Goal: Task Accomplishment & Management: Use online tool/utility

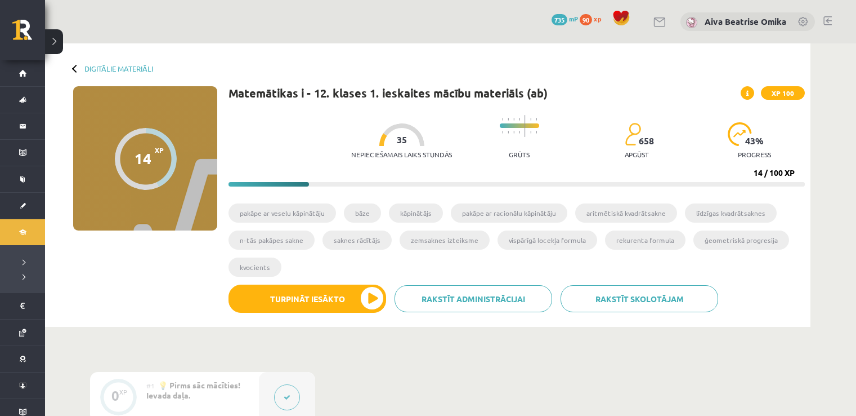
scroll to position [586, 0]
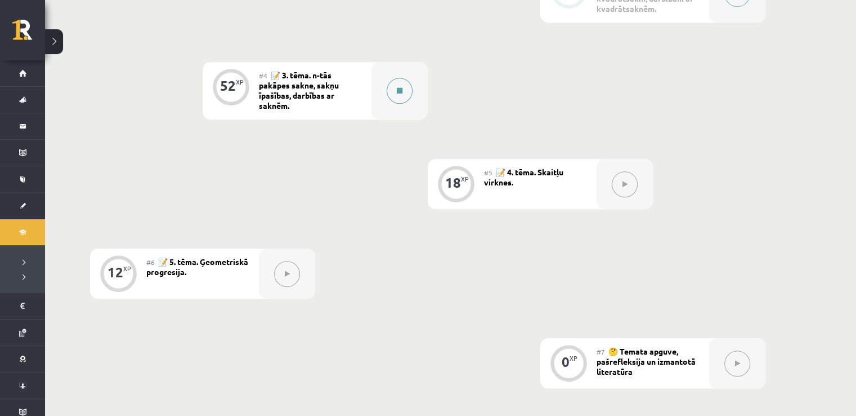
click at [388, 99] on div at bounding box center [400, 90] width 56 height 57
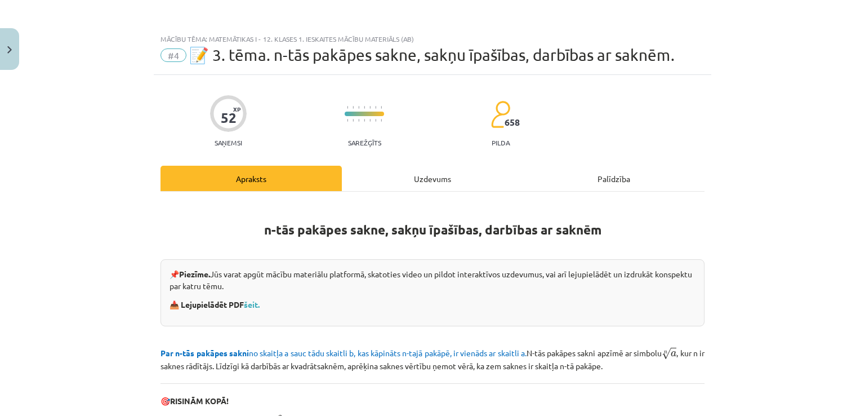
drag, startPoint x: 389, startPoint y: 179, endPoint x: 374, endPoint y: 216, distance: 39.2
click at [377, 210] on div "Apraksts Uzdevums Palīdzība n-tās pakāpes sakne, sakņu īpašības, darbības ar sa…" at bounding box center [432, 413] width 544 height 495
click at [252, 304] on link "šeit." at bounding box center [252, 304] width 16 height 10
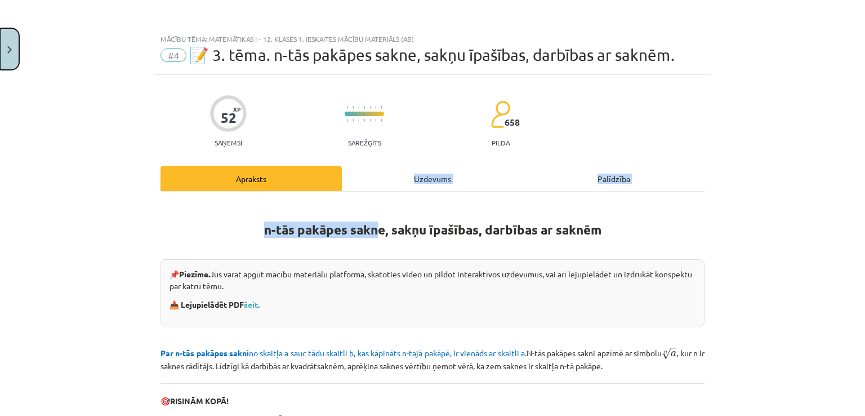
click at [0, 55] on button "Close" at bounding box center [9, 49] width 19 height 42
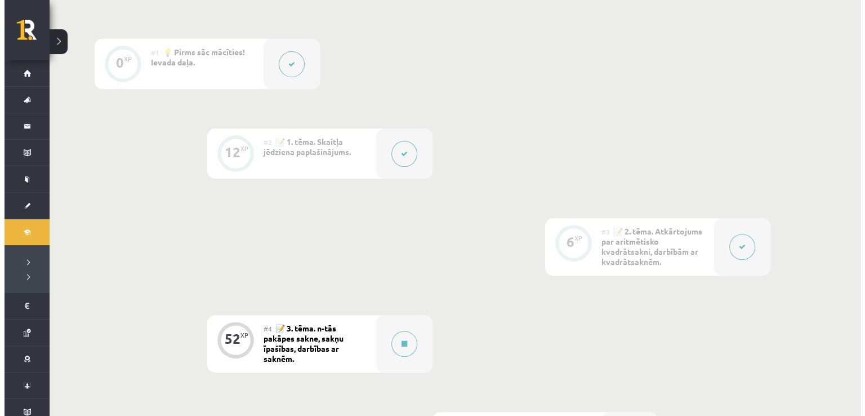
scroll to position [336, 0]
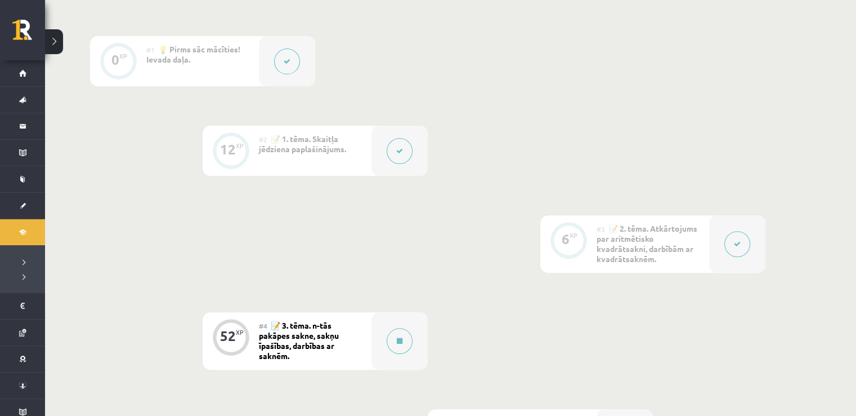
click at [744, 238] on button at bounding box center [738, 244] width 26 height 26
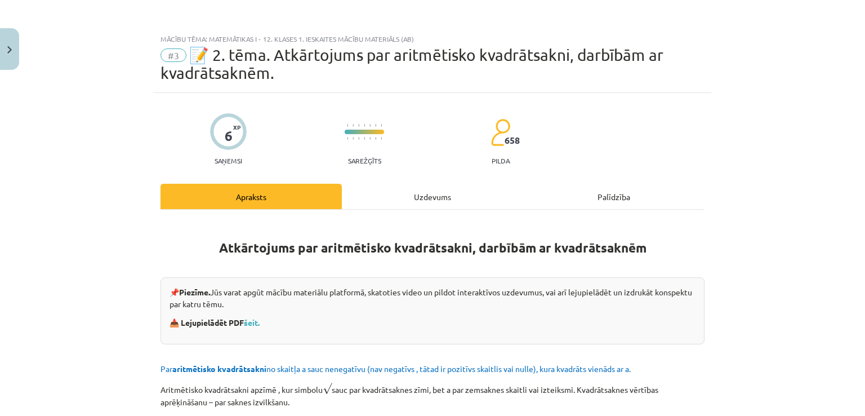
click at [417, 189] on div "Uzdevums" at bounding box center [432, 196] width 181 height 25
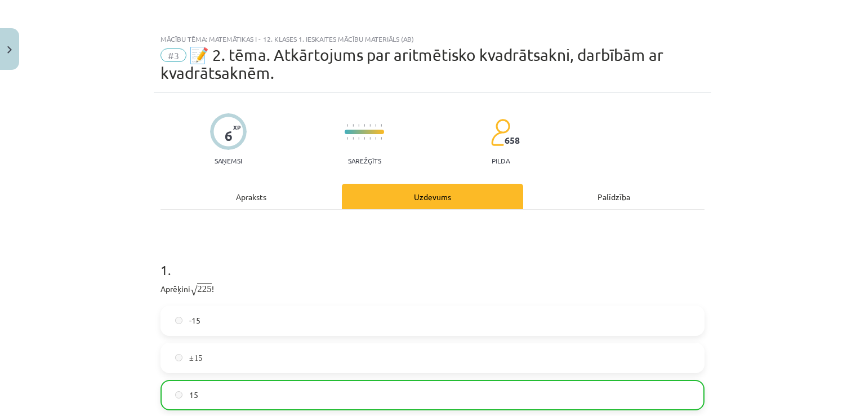
scroll to position [28, 0]
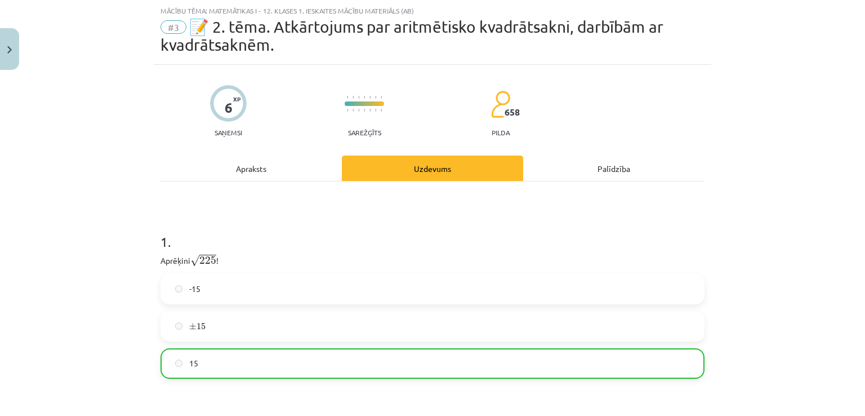
click at [227, 162] on div "Apraksts" at bounding box center [250, 167] width 181 height 25
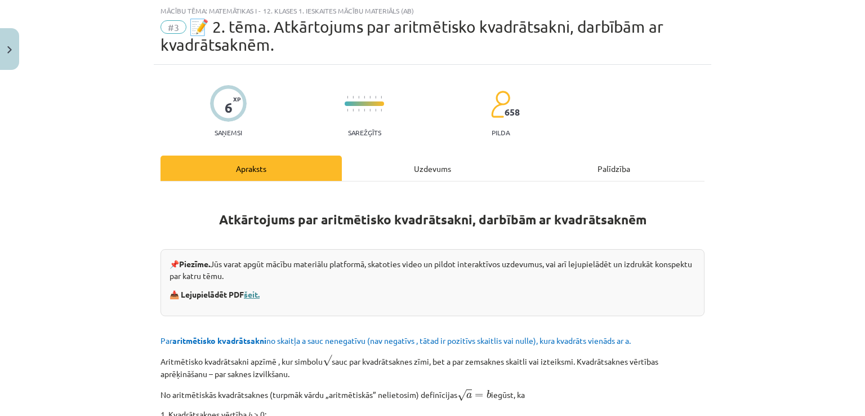
click at [252, 293] on link "šeit." at bounding box center [252, 294] width 16 height 10
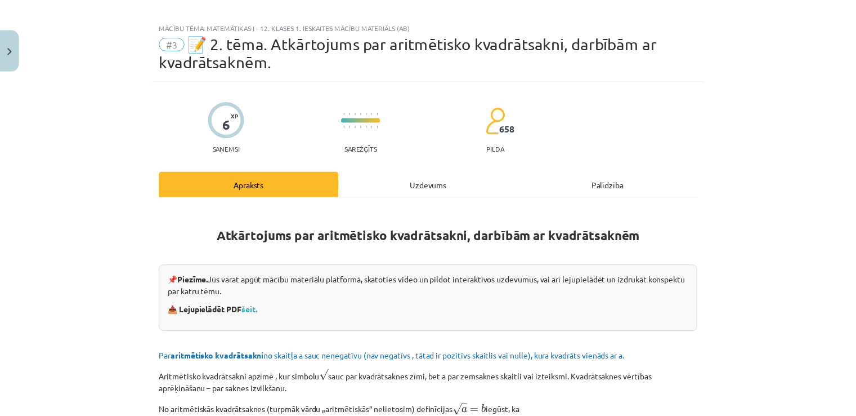
scroll to position [0, 0]
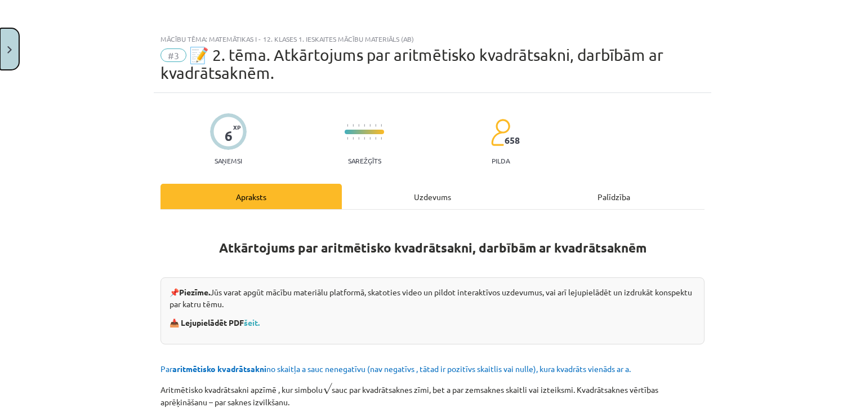
click at [2, 39] on button "Close" at bounding box center [9, 49] width 19 height 42
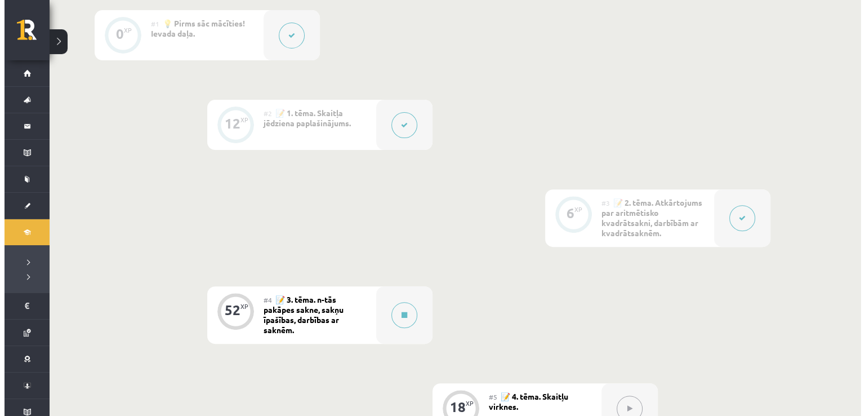
scroll to position [360, 0]
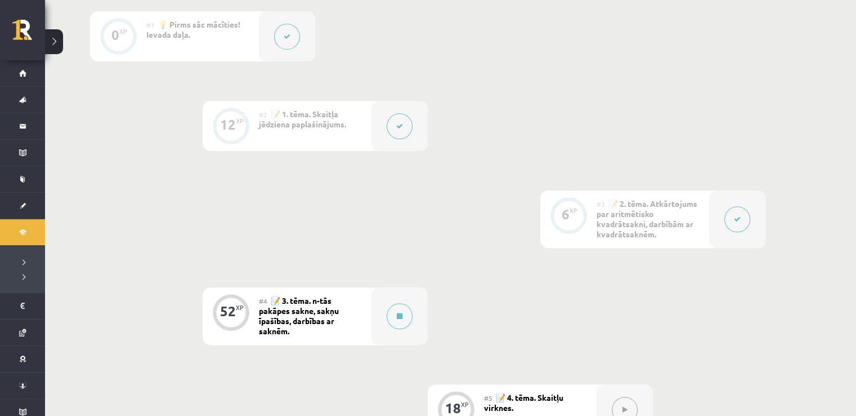
click at [723, 212] on div at bounding box center [737, 218] width 56 height 57
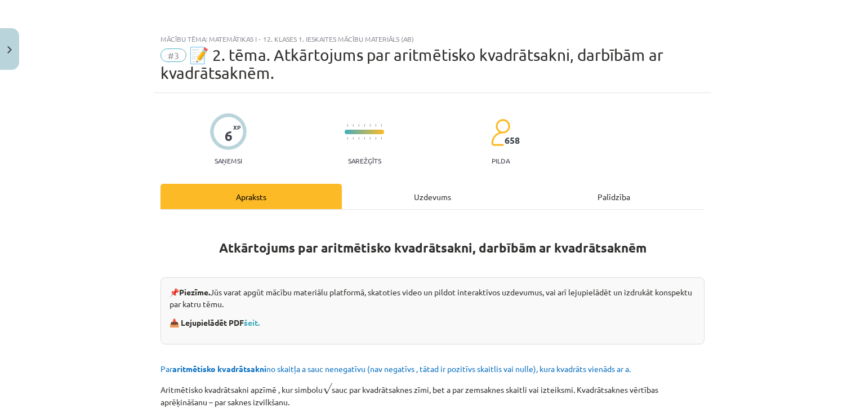
click at [440, 201] on div "Uzdevums" at bounding box center [432, 196] width 181 height 25
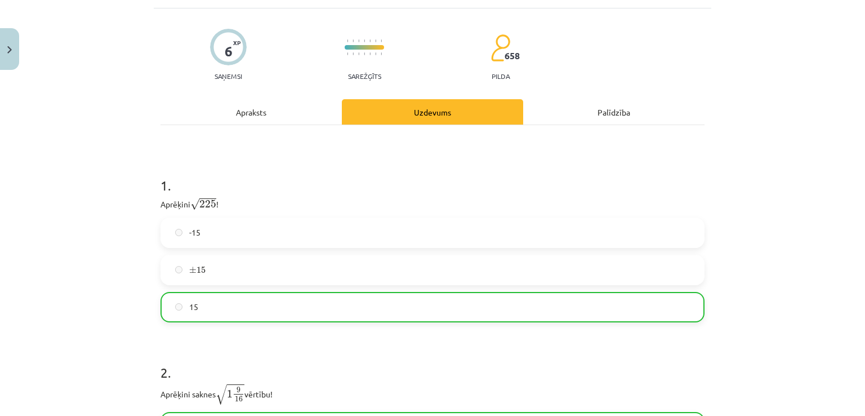
click at [291, 106] on div "Apraksts" at bounding box center [250, 111] width 181 height 25
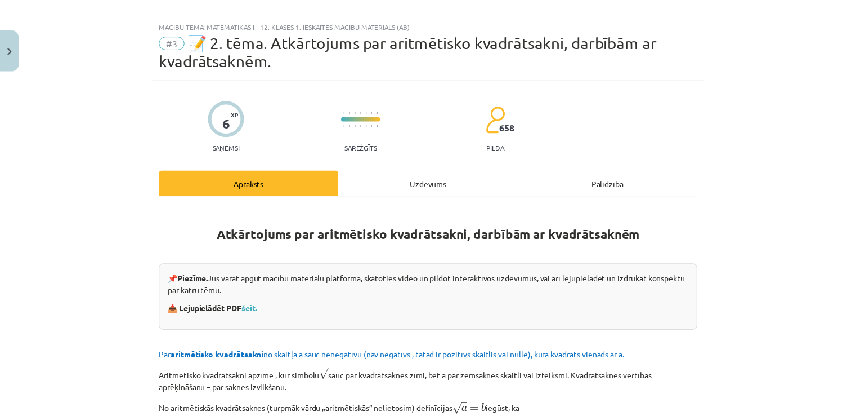
scroll to position [0, 0]
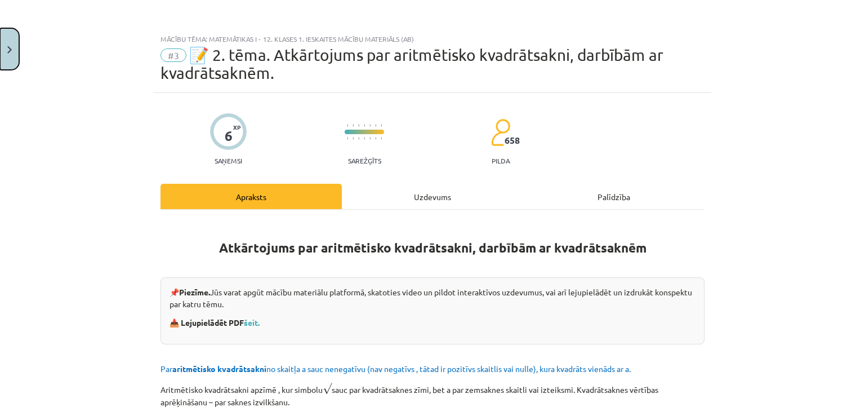
click at [13, 38] on button "Close" at bounding box center [9, 49] width 19 height 42
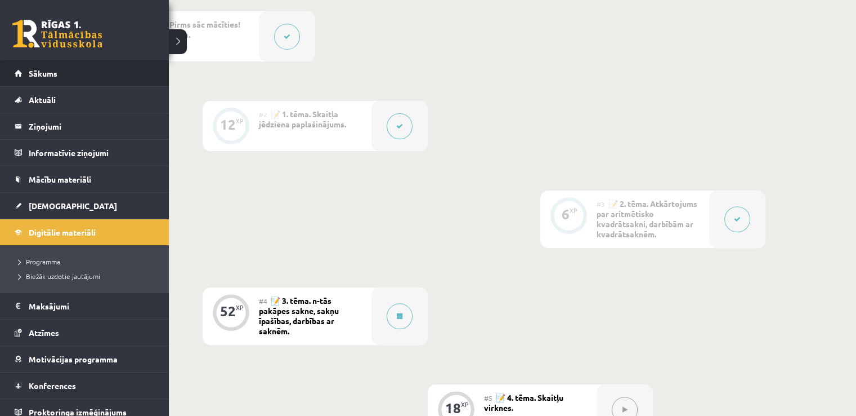
click at [12, 81] on li "Sākums" at bounding box center [84, 73] width 169 height 26
click at [26, 73] on link "Sākums" at bounding box center [85, 73] width 140 height 26
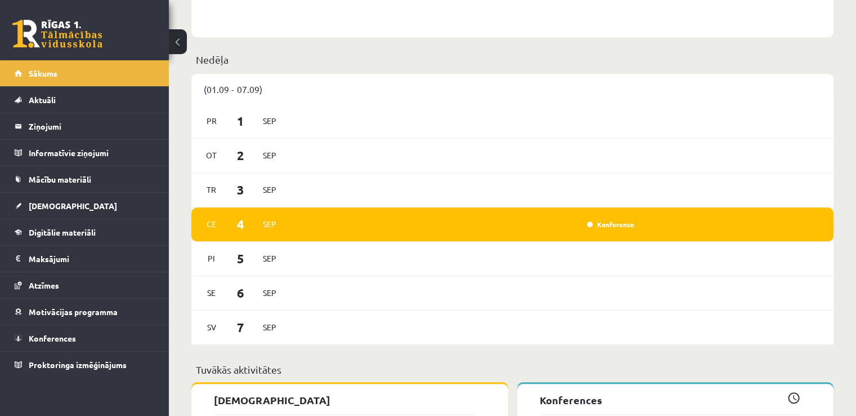
scroll to position [676, 0]
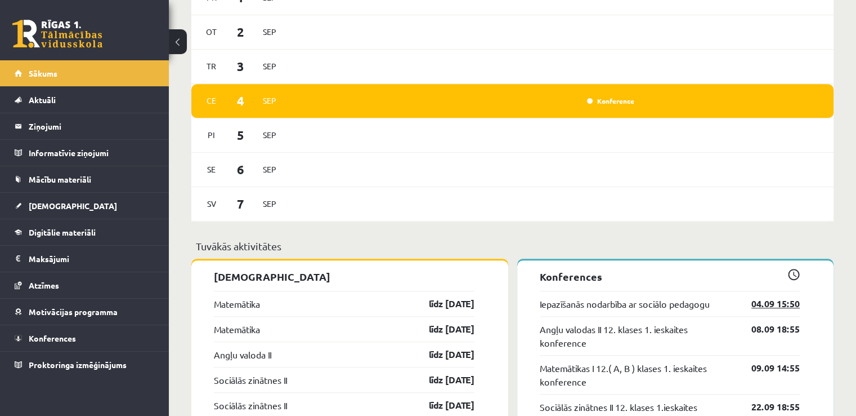
click at [783, 304] on link "04.09 15:50" at bounding box center [767, 304] width 65 height 14
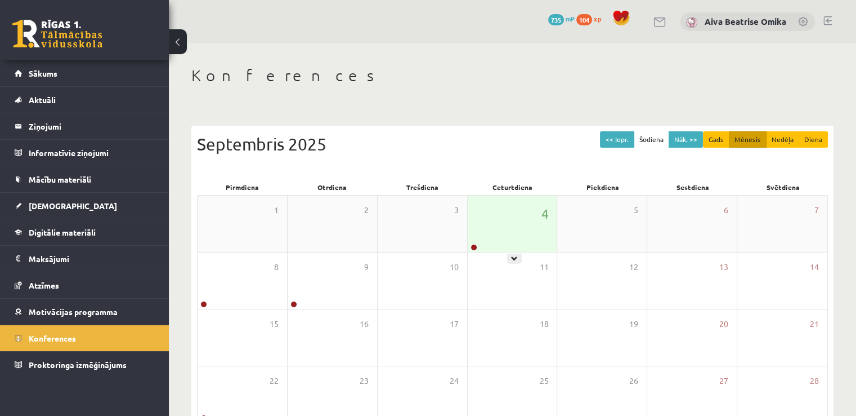
click at [492, 231] on div "4" at bounding box center [513, 223] width 90 height 56
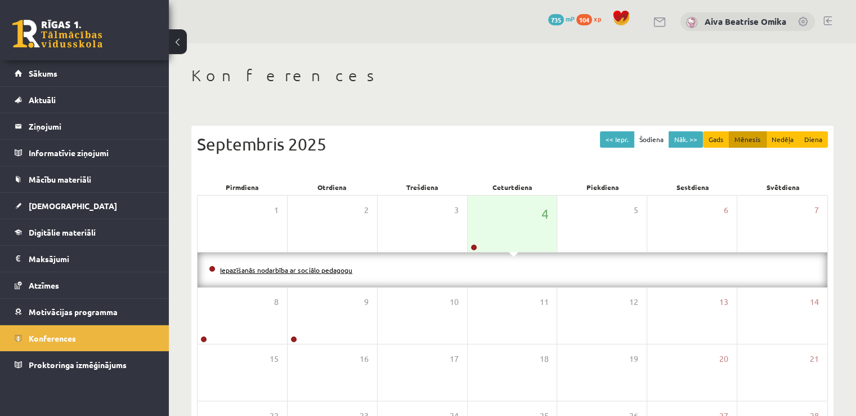
click at [298, 267] on link "Iepazīšanās nodarbība ar sociālo pedagogu" at bounding box center [286, 269] width 132 height 9
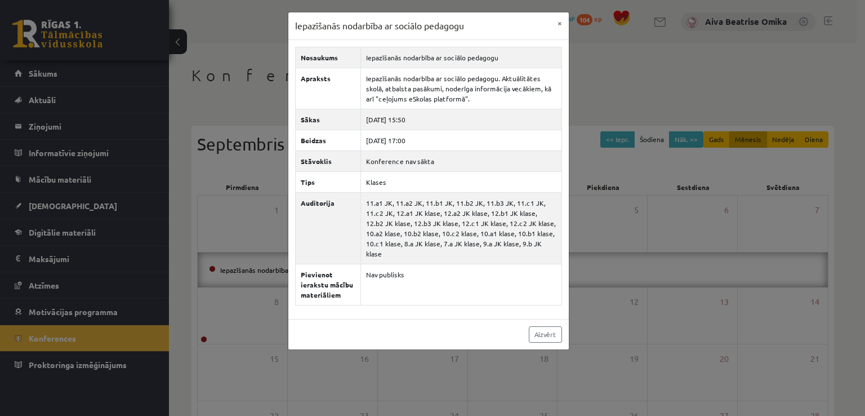
click at [541, 319] on div "Aizvērt" at bounding box center [428, 334] width 280 height 30
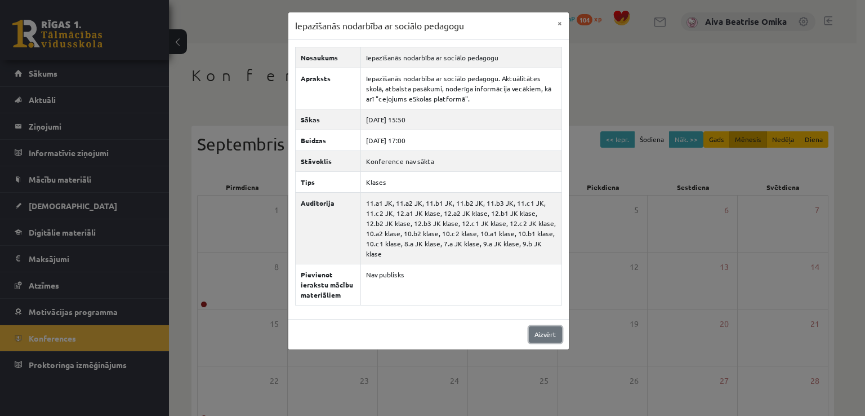
click at [543, 326] on link "Aizvērt" at bounding box center [545, 334] width 33 height 16
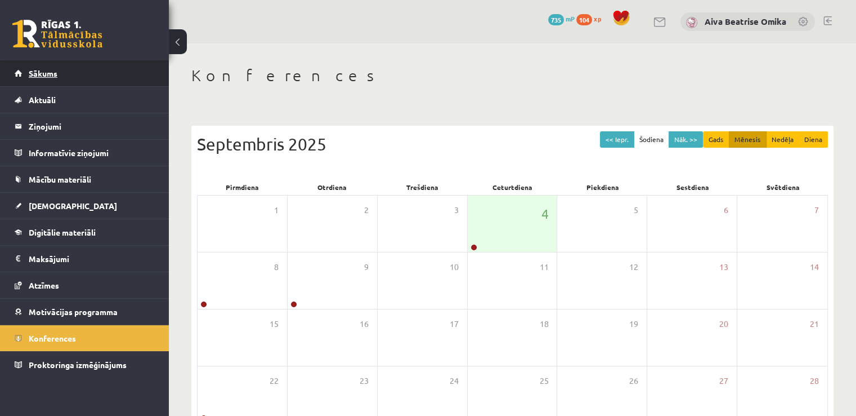
click at [36, 72] on span "Sākums" at bounding box center [43, 73] width 29 height 10
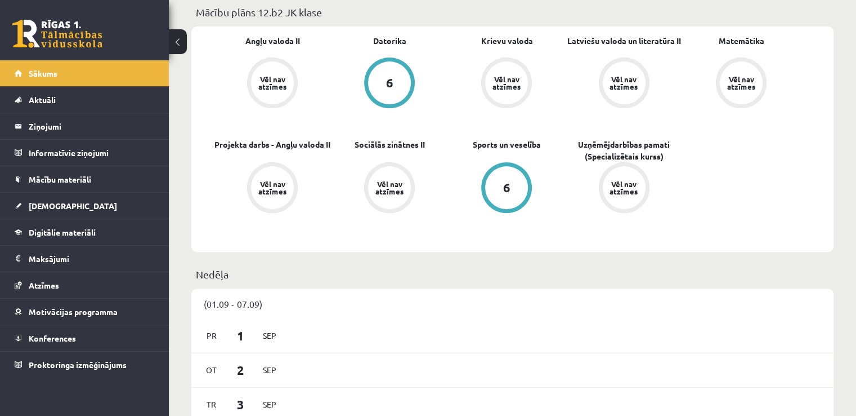
scroll to position [676, 0]
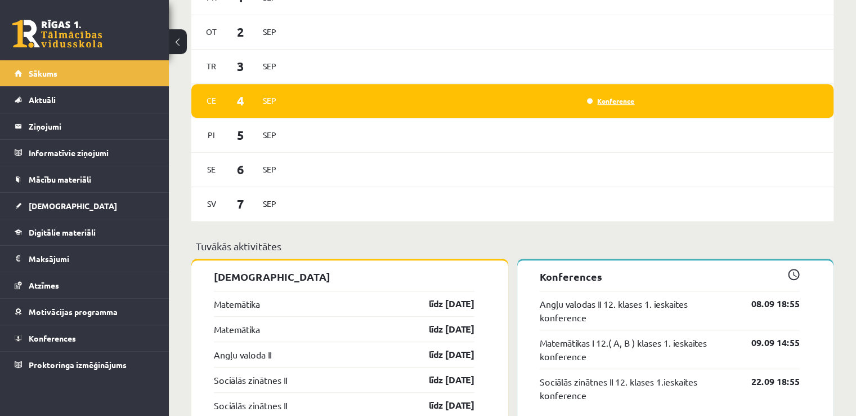
click at [599, 101] on link "Konference" at bounding box center [610, 100] width 47 height 9
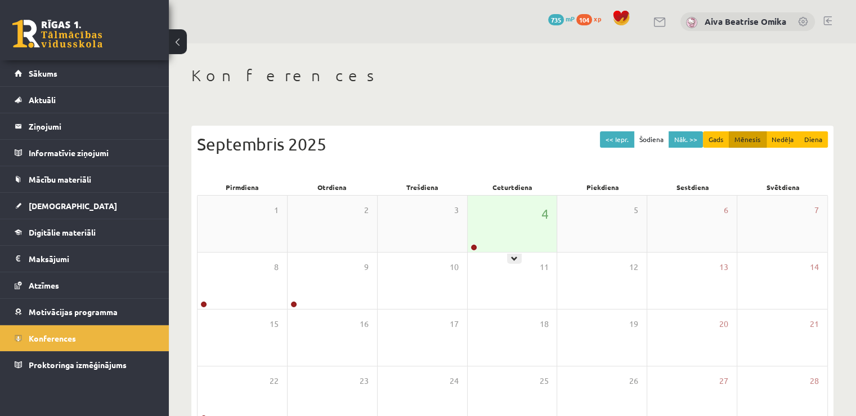
click at [502, 211] on div "4" at bounding box center [513, 223] width 90 height 56
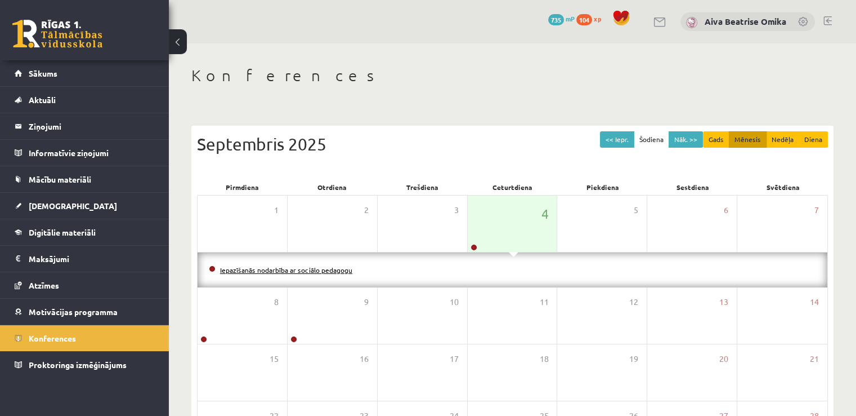
click at [316, 269] on link "Iepazīšanās nodarbība ar sociālo pedagogu" at bounding box center [286, 269] width 132 height 9
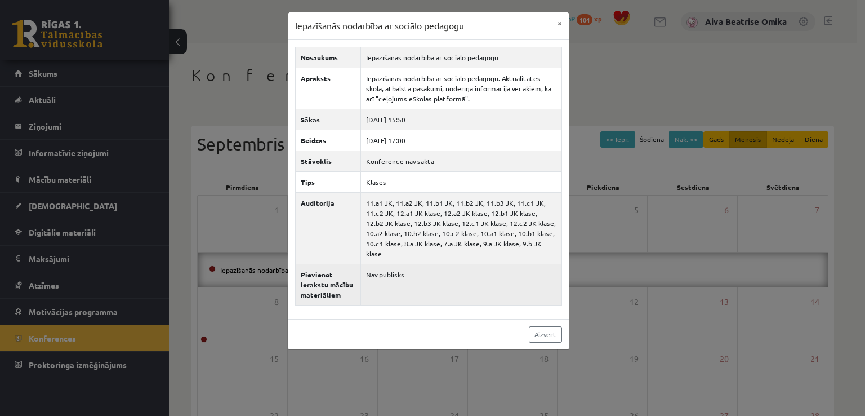
click at [449, 264] on td "Nav publisks" at bounding box center [460, 284] width 201 height 41
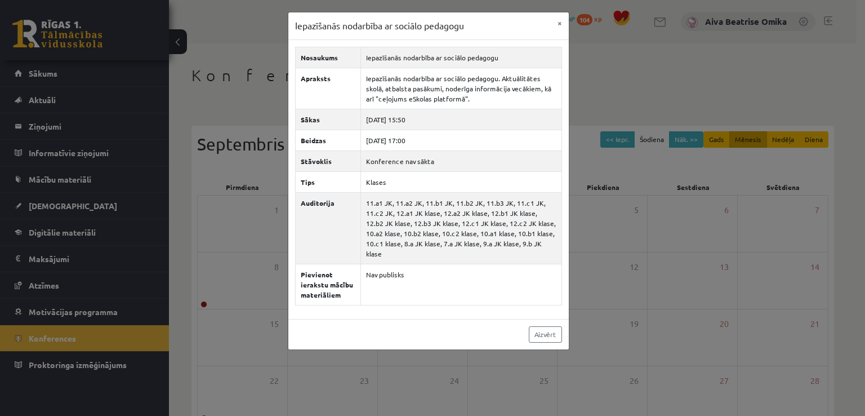
click at [61, 90] on div "Iepazīšanās nodarbība ar sociālo pedagogu × Nosaukums Iepazīšanās nodarbība ar …" at bounding box center [432, 208] width 865 height 416
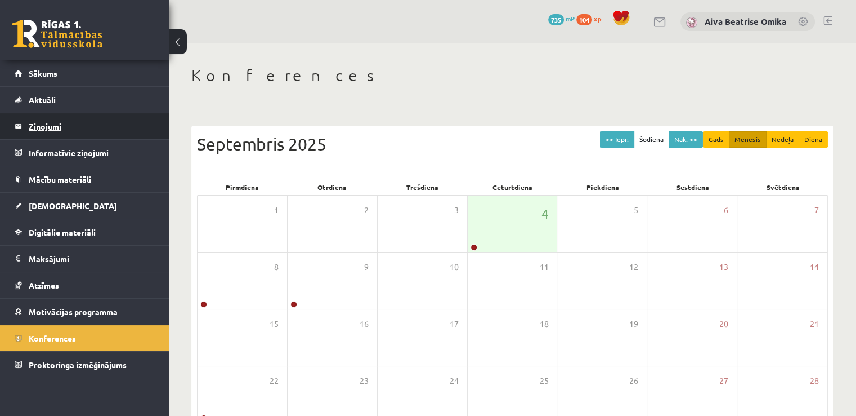
click at [62, 122] on legend "Ziņojumi 0" at bounding box center [92, 126] width 126 height 26
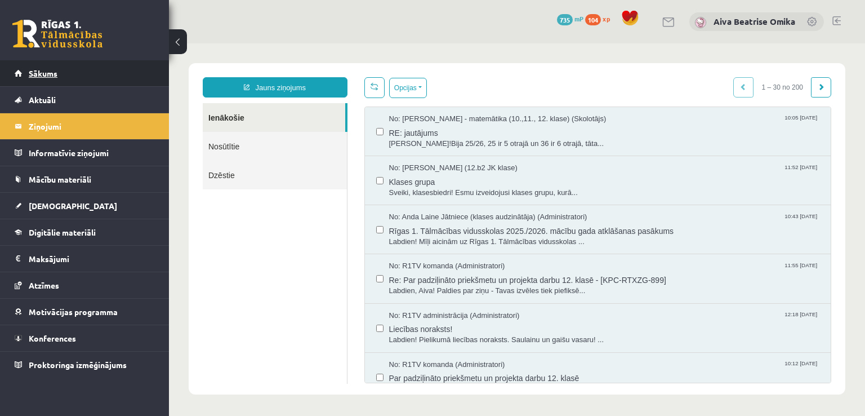
click at [63, 66] on link "Sākums" at bounding box center [85, 73] width 140 height 26
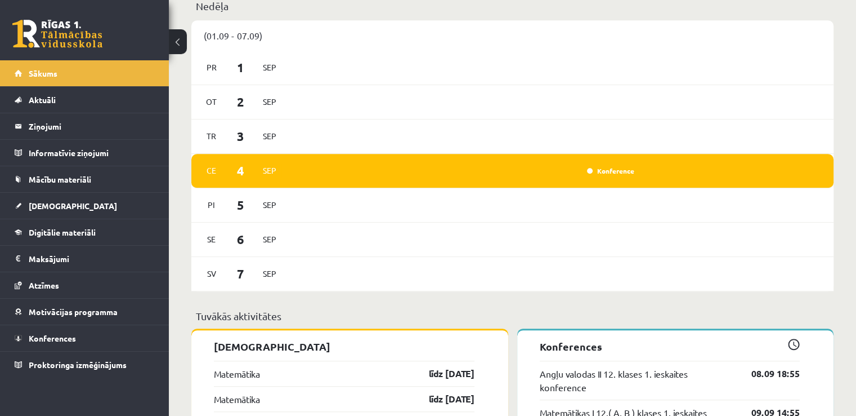
scroll to position [619, 0]
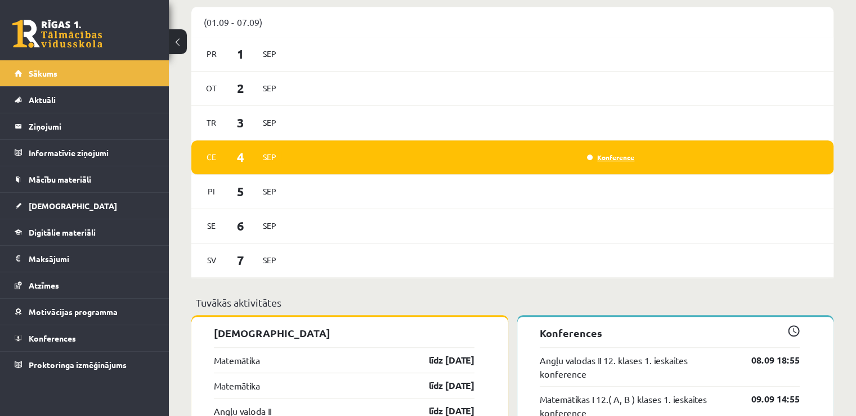
click at [609, 158] on link "Konference" at bounding box center [610, 157] width 47 height 9
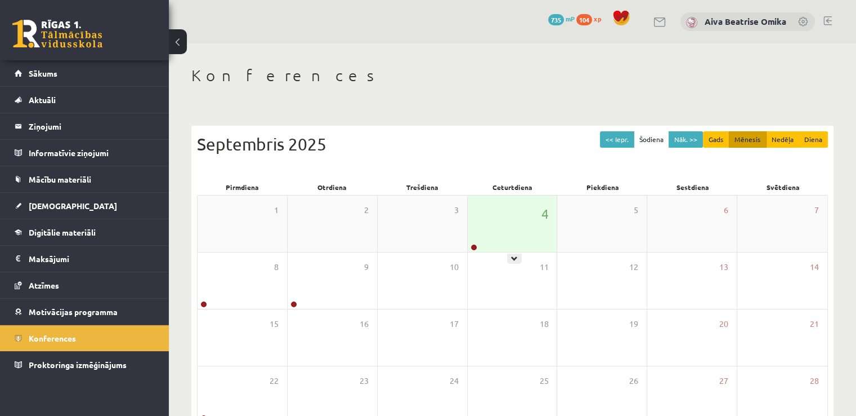
click at [529, 216] on div "4" at bounding box center [513, 223] width 90 height 56
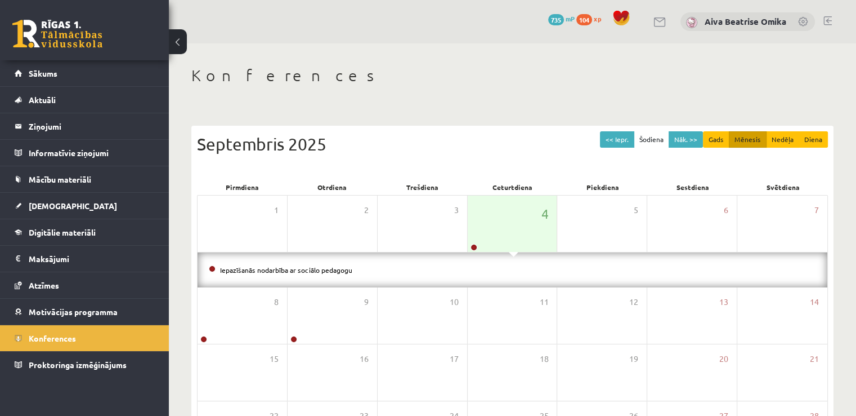
click at [327, 264] on li "Iepazīšanās nodarbība ar sociālo pedagogu" at bounding box center [513, 270] width 608 height 12
click at [327, 269] on link "Iepazīšanās nodarbība ar sociālo pedagogu" at bounding box center [286, 269] width 132 height 9
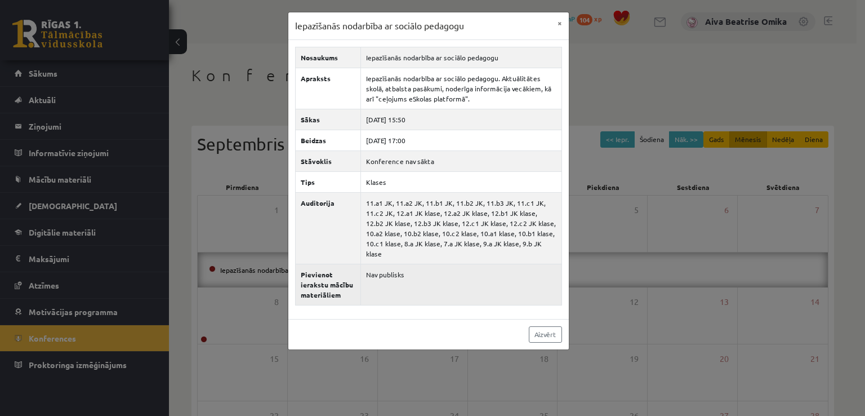
click at [499, 280] on td "Nav publisks" at bounding box center [460, 284] width 201 height 41
click at [506, 275] on td "Nav publisks" at bounding box center [460, 284] width 201 height 41
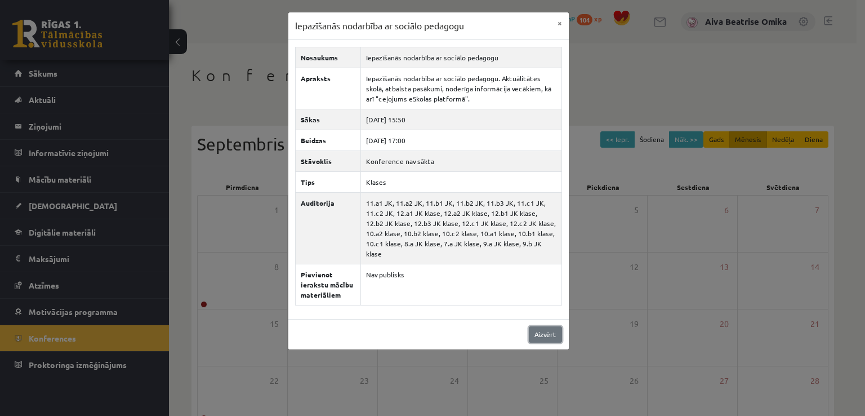
click at [545, 326] on link "Aizvērt" at bounding box center [545, 334] width 33 height 16
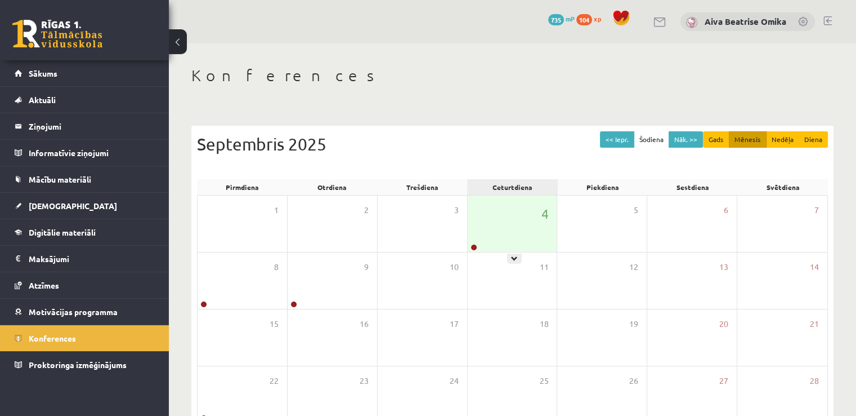
click at [492, 191] on div "Ceturtdiena" at bounding box center [512, 187] width 90 height 16
click at [495, 203] on div "4" at bounding box center [513, 223] width 90 height 56
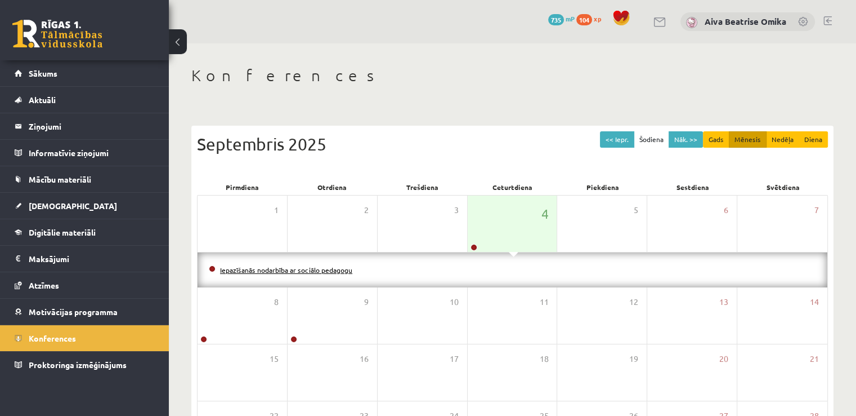
click at [284, 269] on link "Iepazīšanās nodarbība ar sociālo pedagogu" at bounding box center [286, 269] width 132 height 9
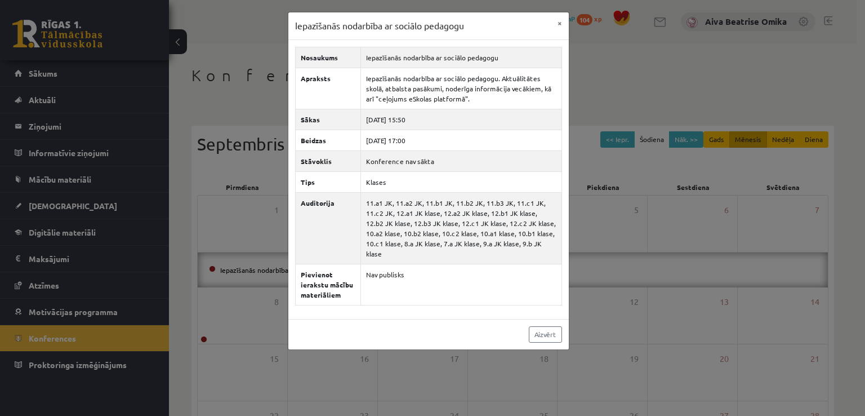
click at [235, 49] on div "Iepazīšanās nodarbība ar sociālo pedagogu × Nosaukums Iepazīšanās nodarbība ar …" at bounding box center [432, 208] width 865 height 416
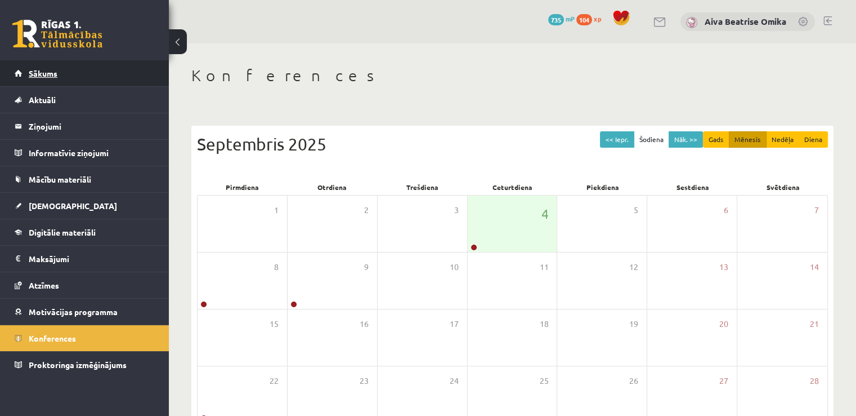
click at [92, 83] on link "Sākums" at bounding box center [85, 73] width 140 height 26
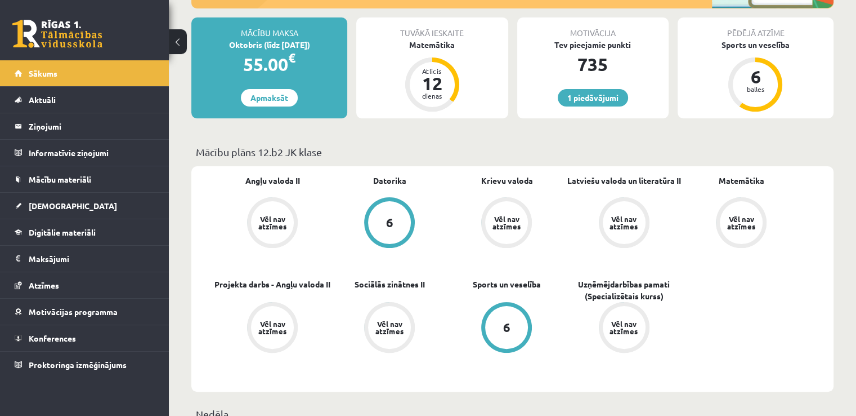
scroll to position [169, 0]
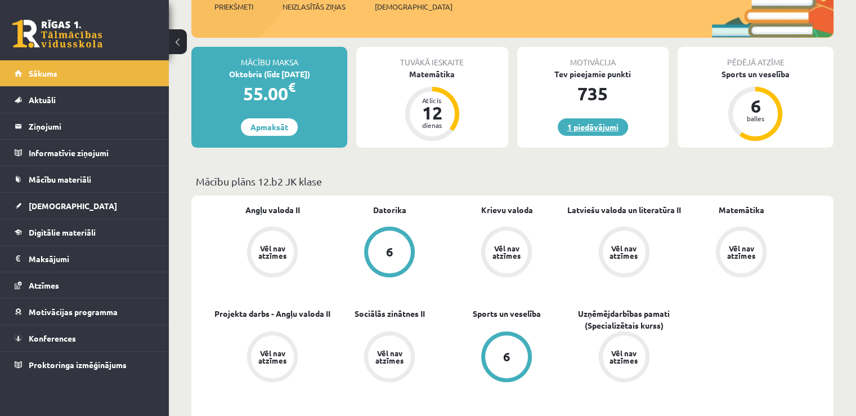
click at [580, 118] on link "1 piedāvājumi" at bounding box center [593, 126] width 70 height 17
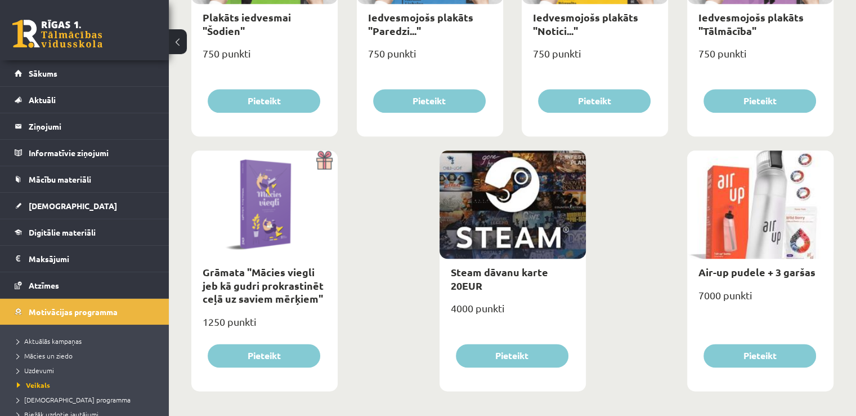
scroll to position [1315, 0]
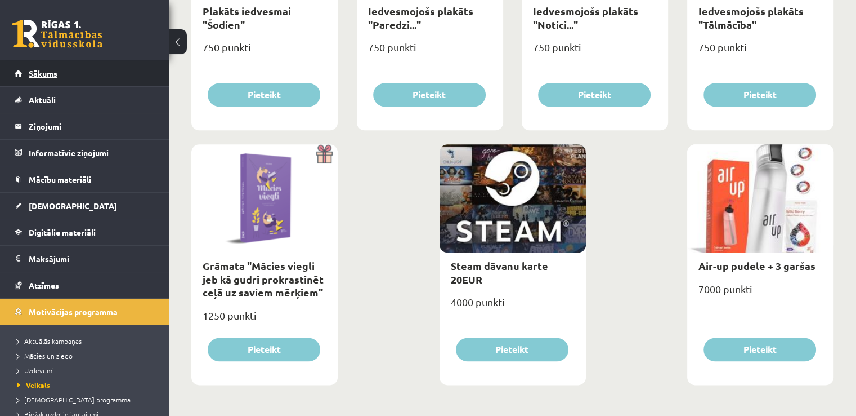
click at [77, 70] on link "Sākums" at bounding box center [85, 73] width 140 height 26
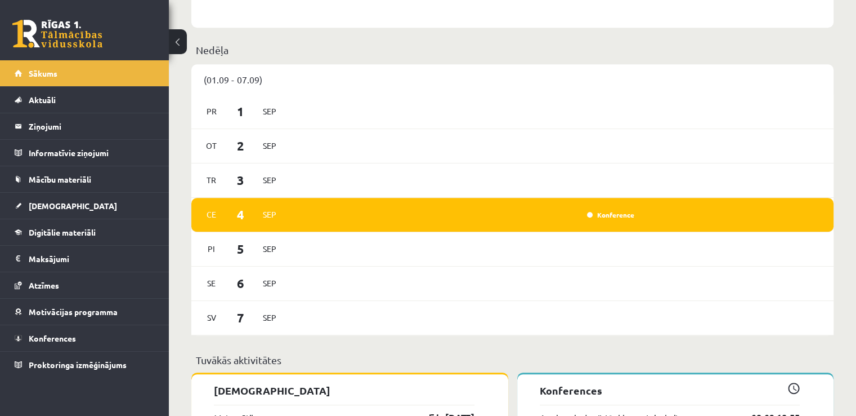
scroll to position [563, 0]
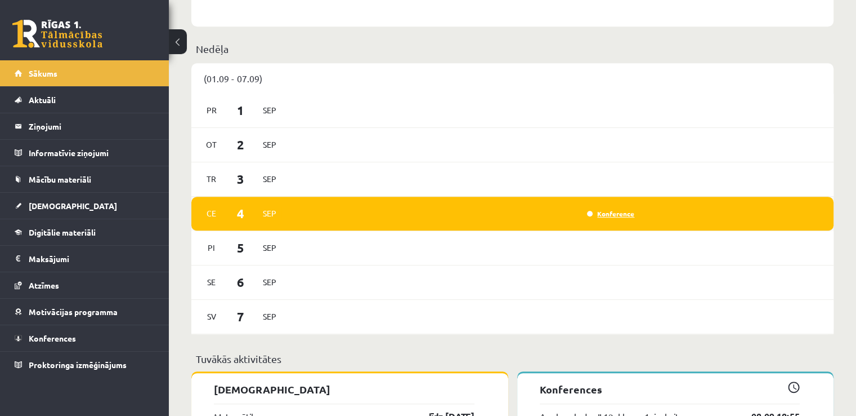
click at [627, 211] on link "Konference" at bounding box center [610, 213] width 47 height 9
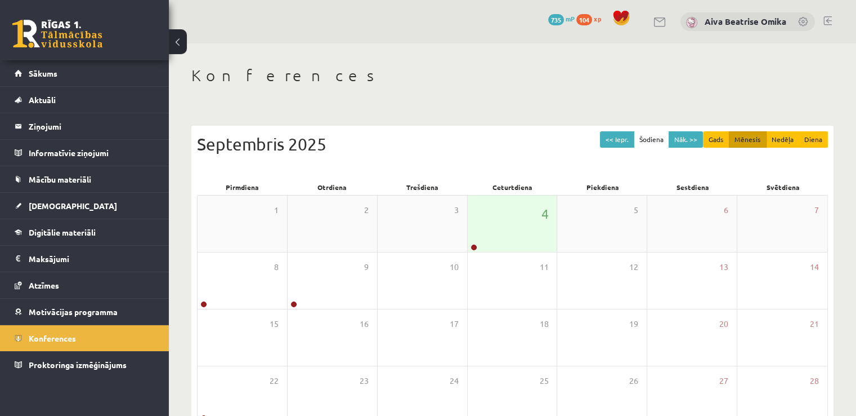
click at [506, 220] on div "4" at bounding box center [513, 223] width 90 height 56
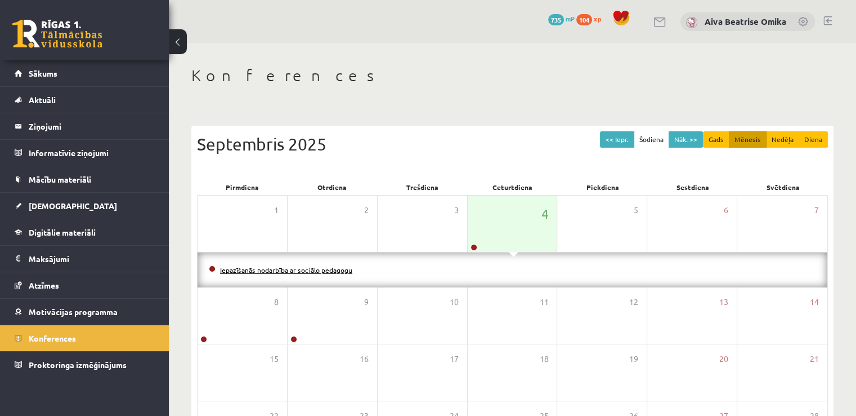
click at [335, 269] on link "Iepazīšanās nodarbība ar sociālo pedagogu" at bounding box center [286, 269] width 132 height 9
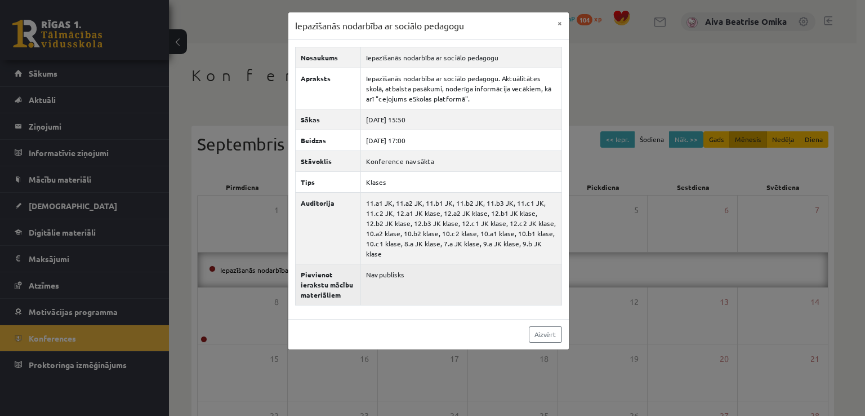
click at [406, 271] on td "Nav publisks" at bounding box center [460, 284] width 201 height 41
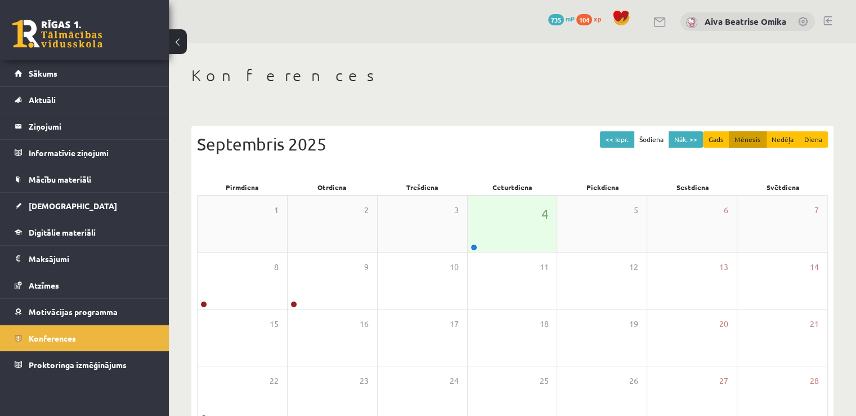
click at [548, 233] on div "4" at bounding box center [513, 223] width 90 height 56
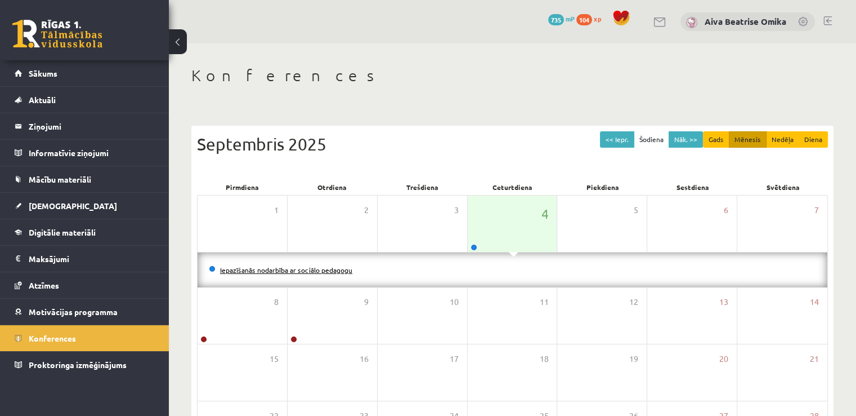
click at [335, 271] on link "Iepazīšanās nodarbība ar sociālo pedagogu" at bounding box center [286, 269] width 132 height 9
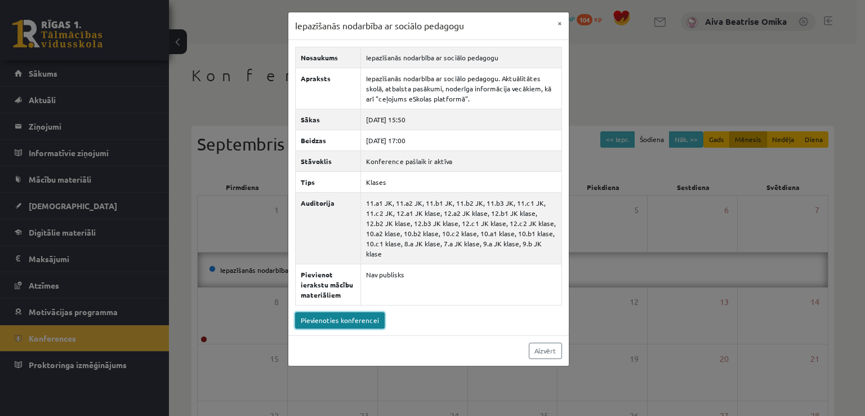
click at [350, 312] on link "Pievienoties konferencei" at bounding box center [340, 320] width 90 height 16
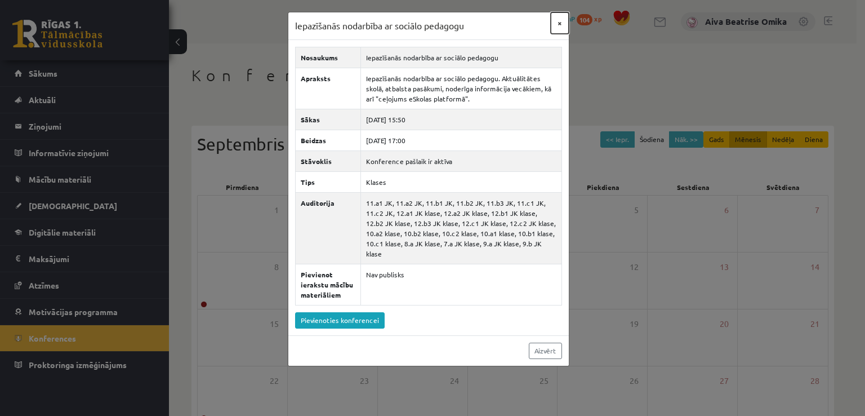
click at [559, 20] on button "×" at bounding box center [560, 22] width 18 height 21
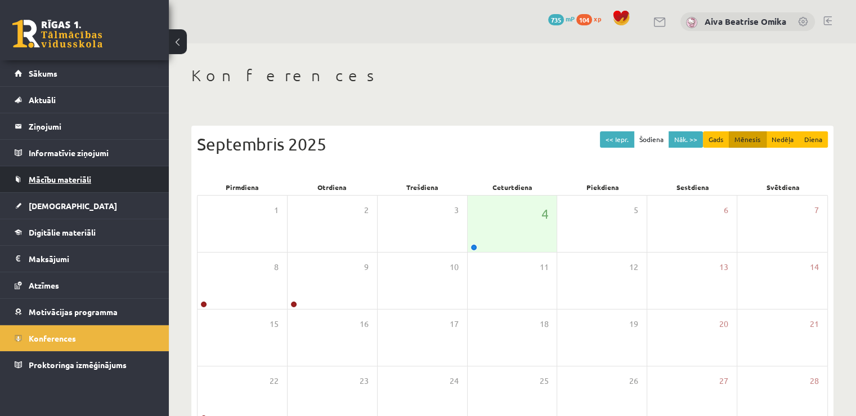
click at [71, 175] on span "Mācību materiāli" at bounding box center [60, 179] width 63 height 10
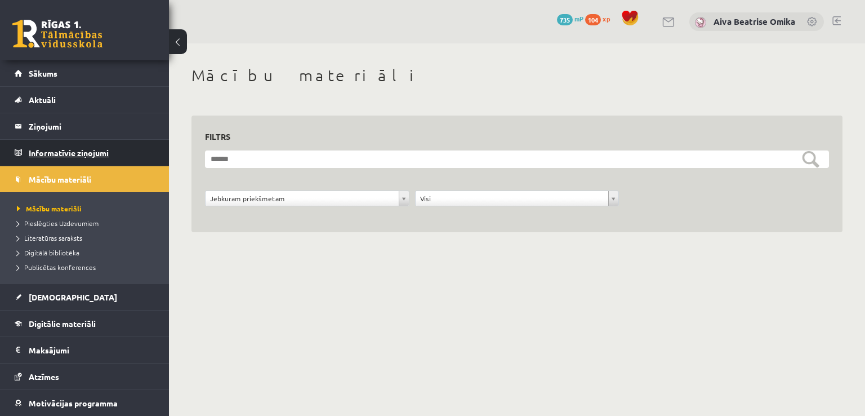
click at [75, 143] on legend "Informatīvie ziņojumi 0" at bounding box center [92, 153] width 126 height 26
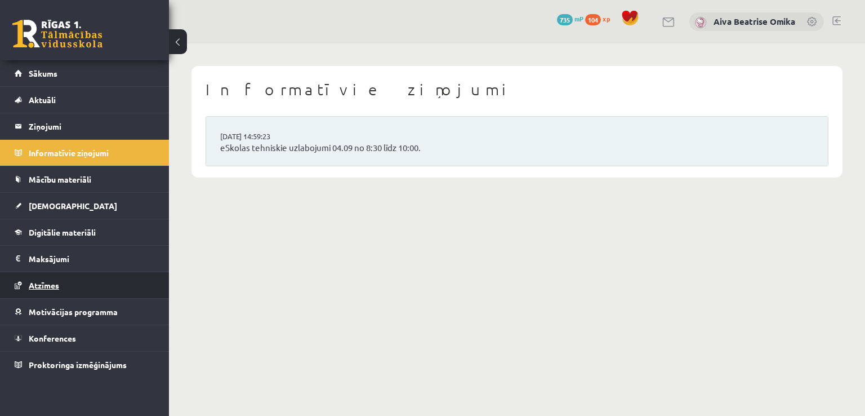
click at [60, 276] on link "Atzīmes" at bounding box center [85, 285] width 140 height 26
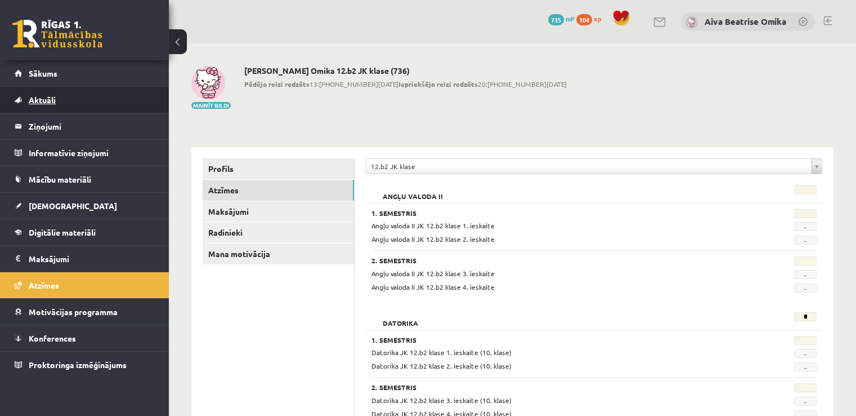
click at [52, 99] on span "Aktuāli" at bounding box center [42, 100] width 27 height 10
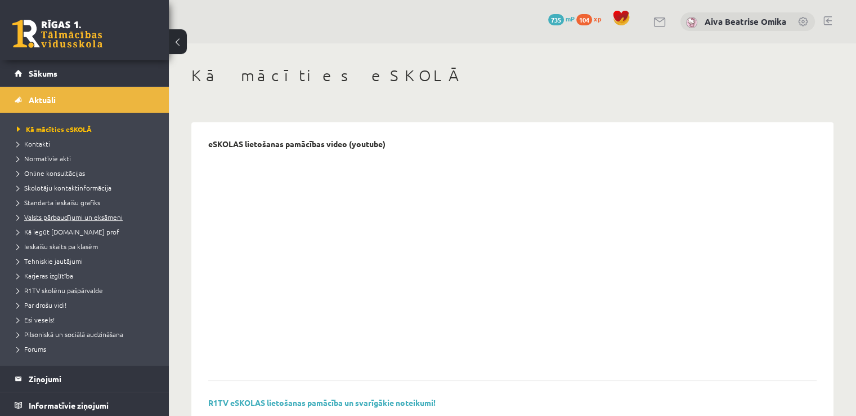
click at [78, 218] on span "Valsts pārbaudījumi un eksāmeni" at bounding box center [70, 216] width 106 height 9
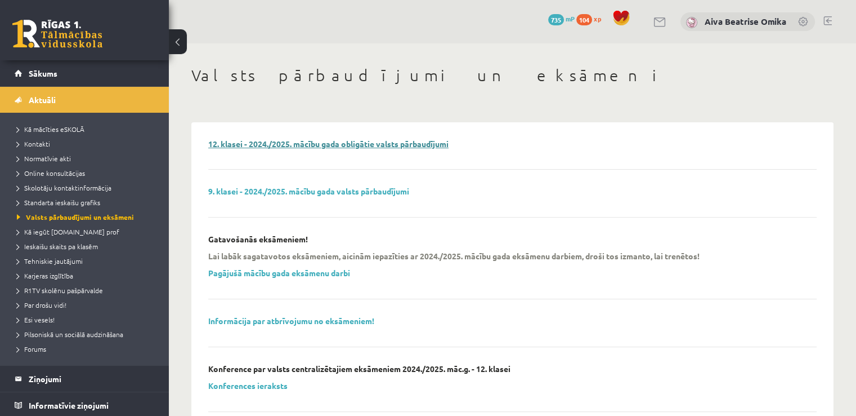
click at [264, 145] on link "12. klasei - 2024./2025. mācību gada obligātie valsts pārbaudījumi" at bounding box center [328, 144] width 240 height 10
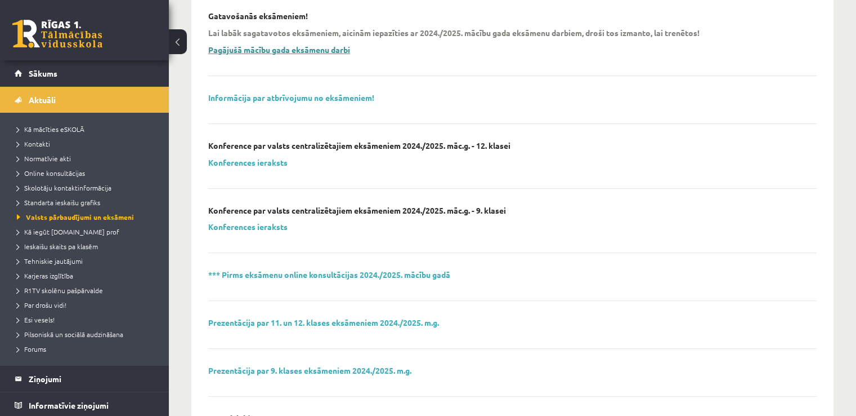
scroll to position [225, 0]
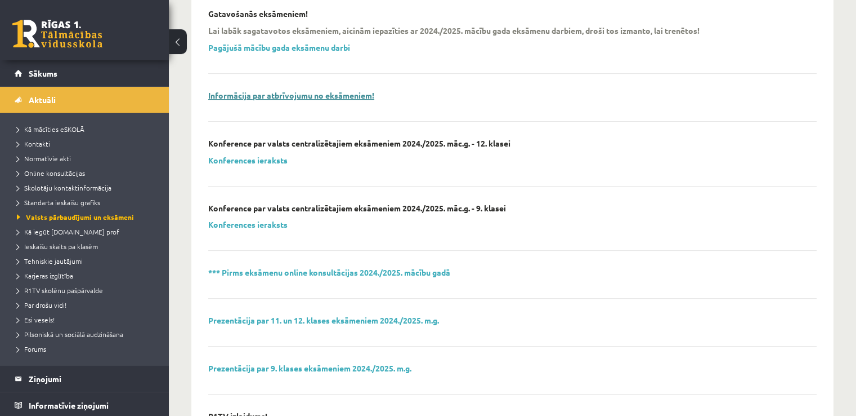
click at [289, 91] on link "Informācija par atbrīvojumu no eksāmeniem!" at bounding box center [291, 95] width 166 height 10
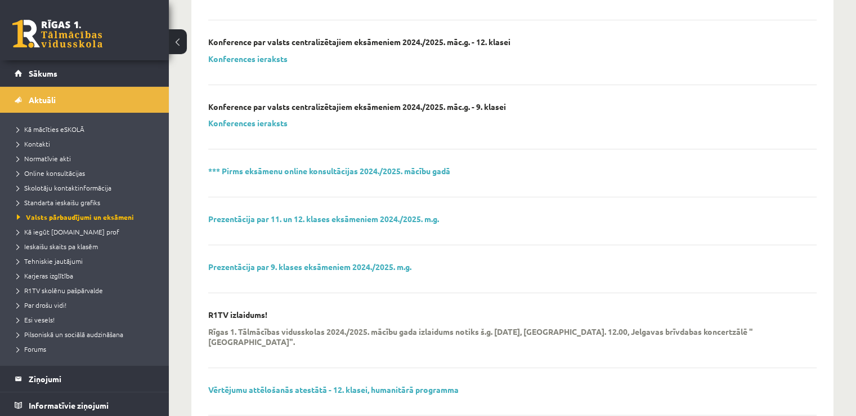
scroll to position [322, 0]
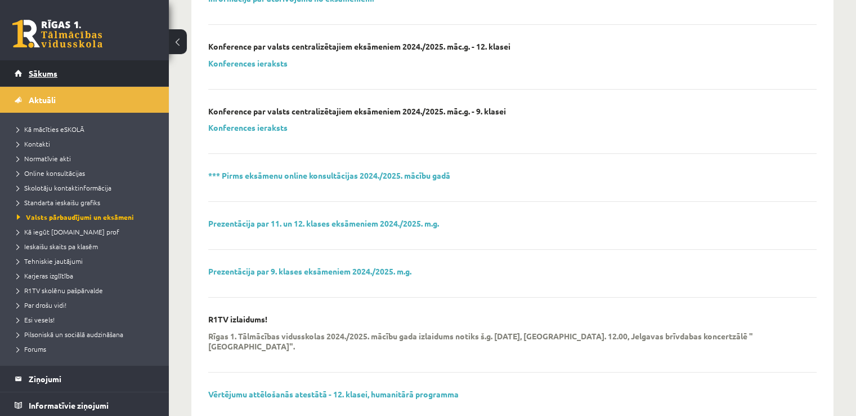
click at [42, 69] on span "Sākums" at bounding box center [43, 73] width 29 height 10
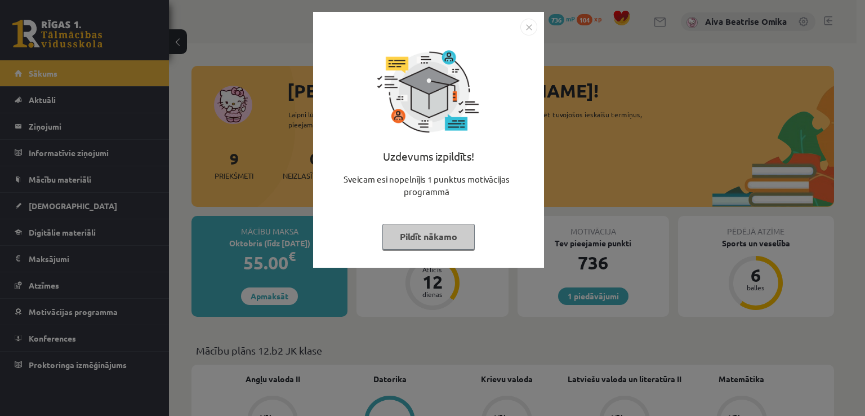
click at [445, 232] on button "Pildīt nākamo" at bounding box center [428, 237] width 92 height 26
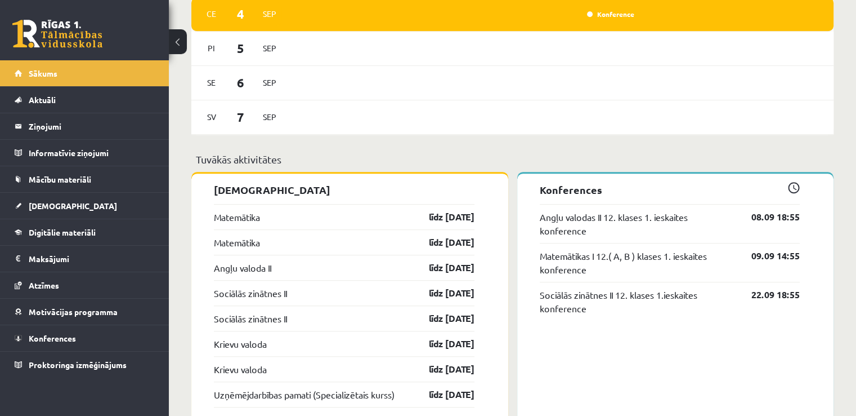
scroll to position [845, 0]
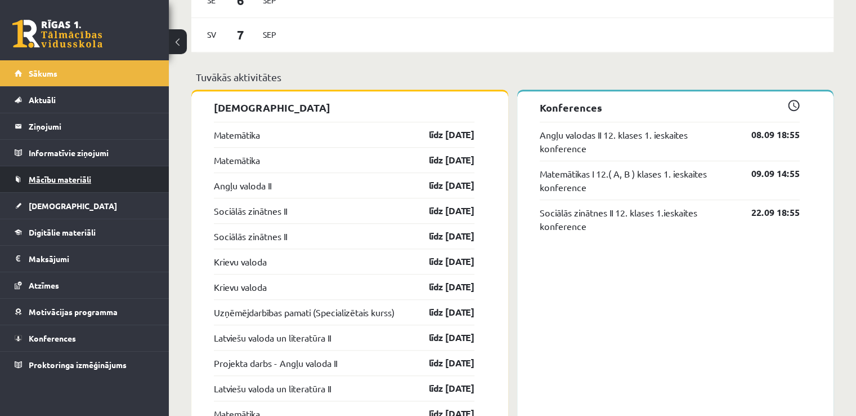
click at [70, 188] on link "Mācību materiāli" at bounding box center [85, 179] width 140 height 26
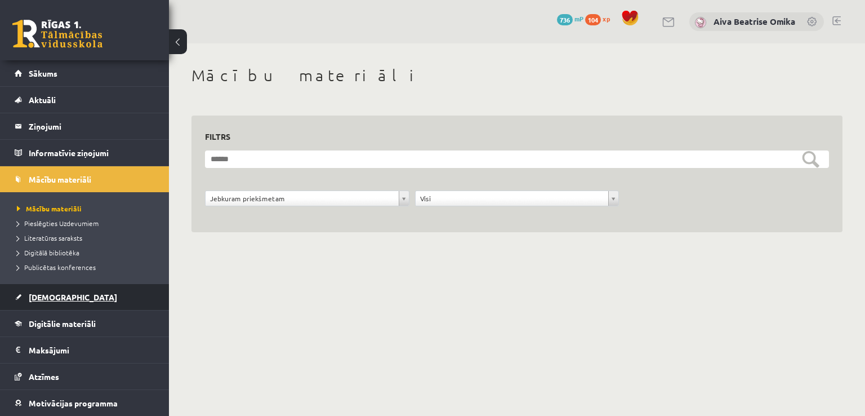
click at [46, 298] on span "[DEMOGRAPHIC_DATA]" at bounding box center [73, 297] width 88 height 10
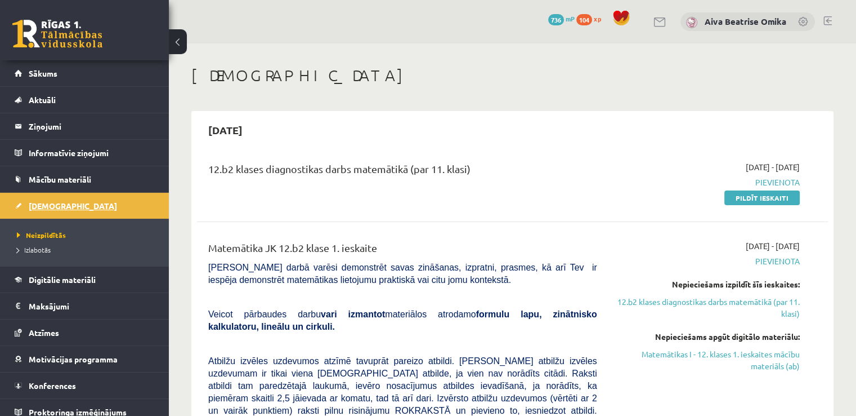
click at [68, 211] on link "[DEMOGRAPHIC_DATA]" at bounding box center [85, 206] width 140 height 26
click at [53, 266] on link "Digitālie materiāli" at bounding box center [85, 279] width 140 height 26
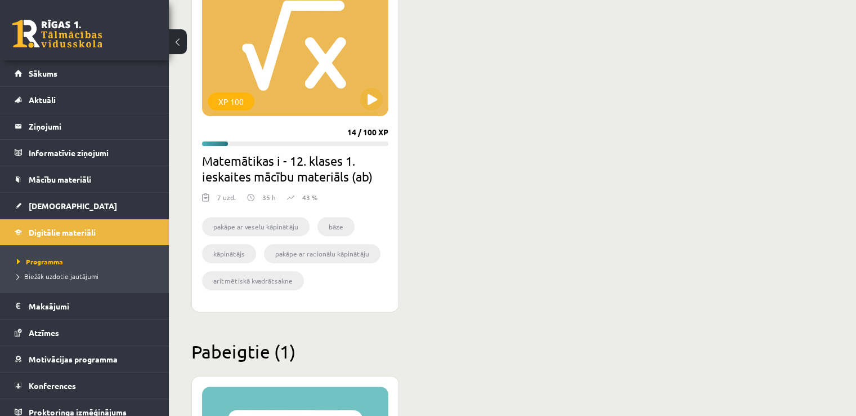
scroll to position [338, 0]
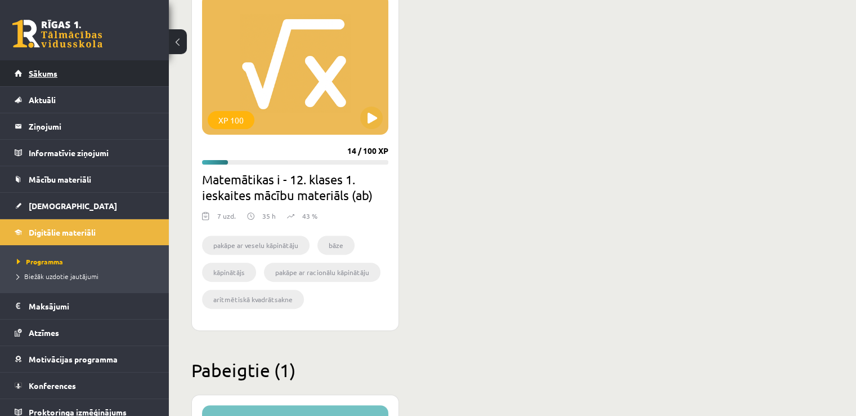
click at [102, 81] on link "Sākums" at bounding box center [85, 73] width 140 height 26
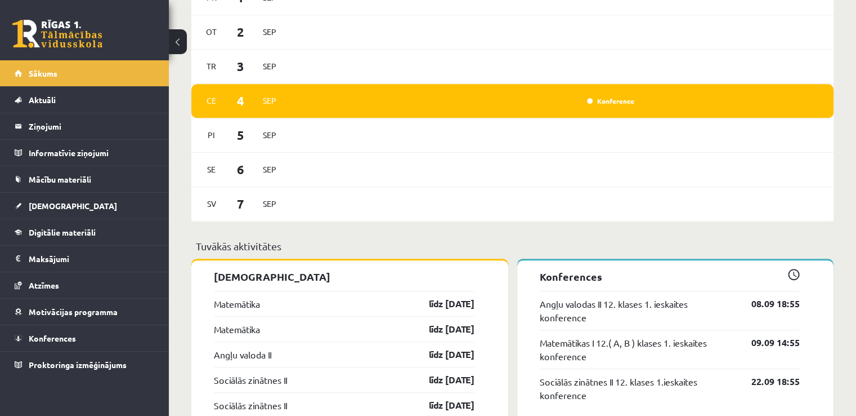
scroll to position [788, 0]
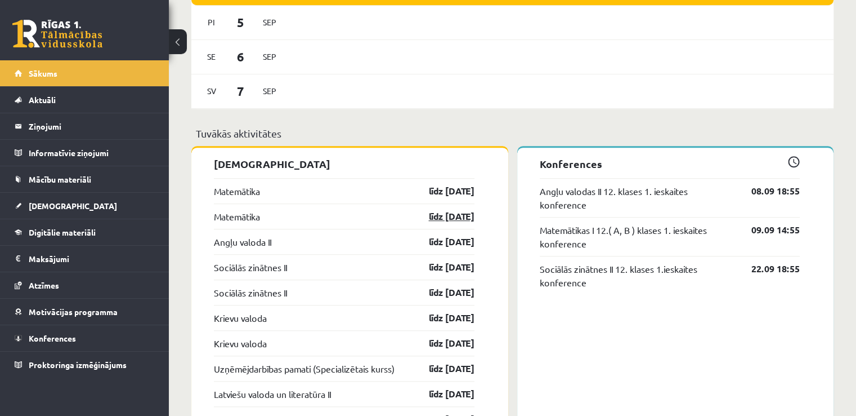
click at [458, 213] on link "līdz [DATE]" at bounding box center [441, 216] width 65 height 14
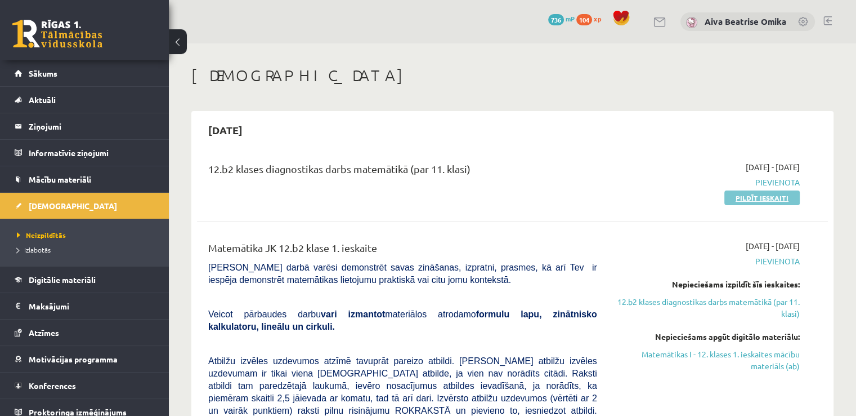
click at [757, 199] on link "Pildīt ieskaiti" at bounding box center [762, 197] width 75 height 15
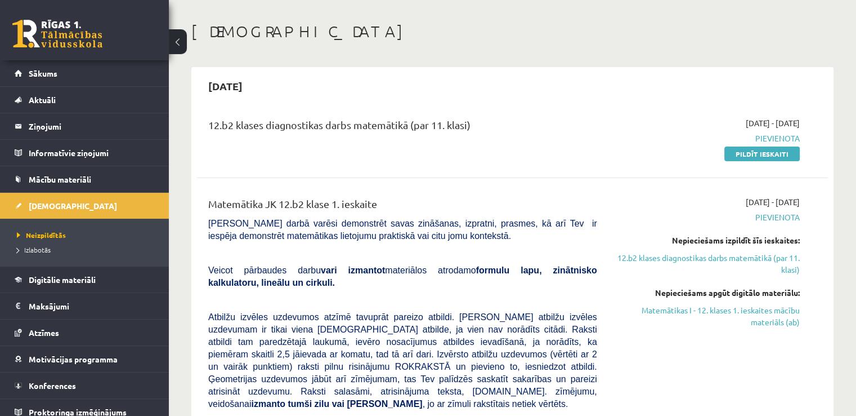
scroll to position [113, 0]
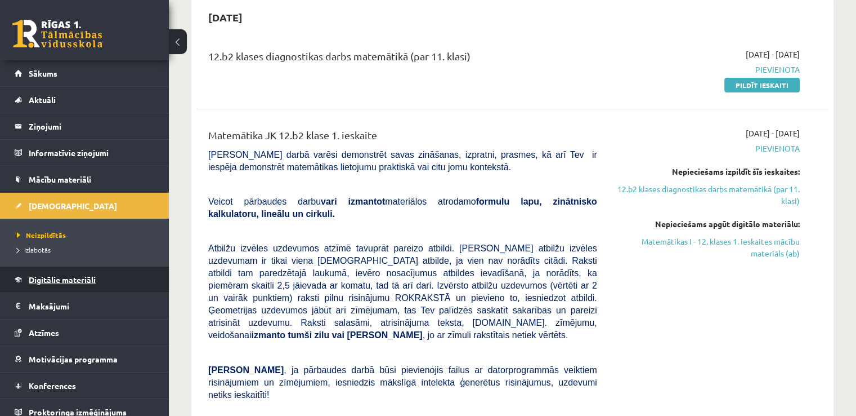
click at [41, 288] on link "Digitālie materiāli" at bounding box center [85, 279] width 140 height 26
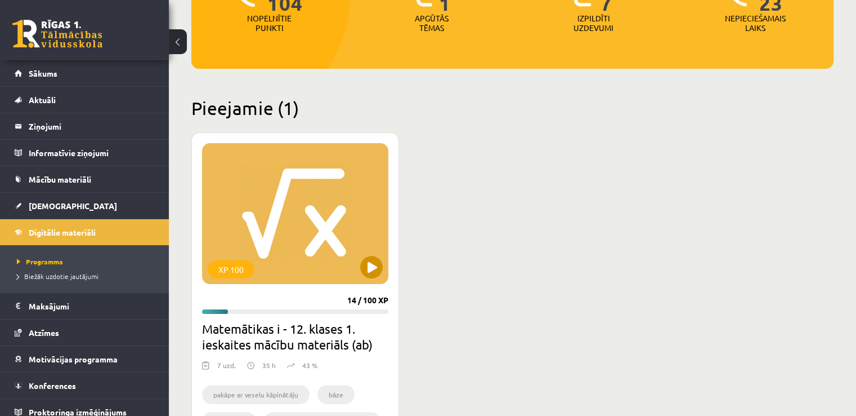
scroll to position [282, 0]
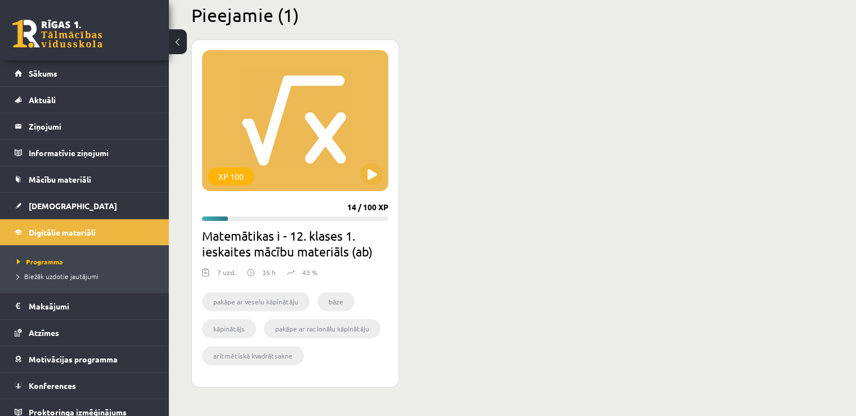
click at [394, 169] on div "XP 100 14 / 100 XP Matemātikas i - 12. klases 1. ieskaites mācību materiāls (ab…" at bounding box center [295, 212] width 208 height 347
click at [375, 172] on button at bounding box center [371, 174] width 23 height 23
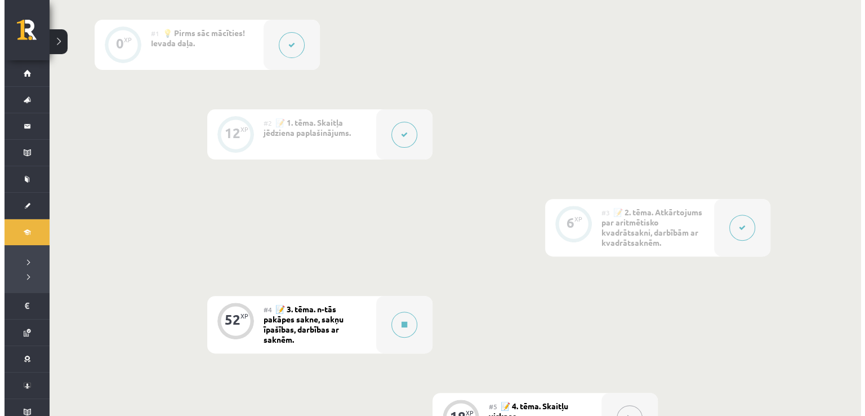
scroll to position [563, 0]
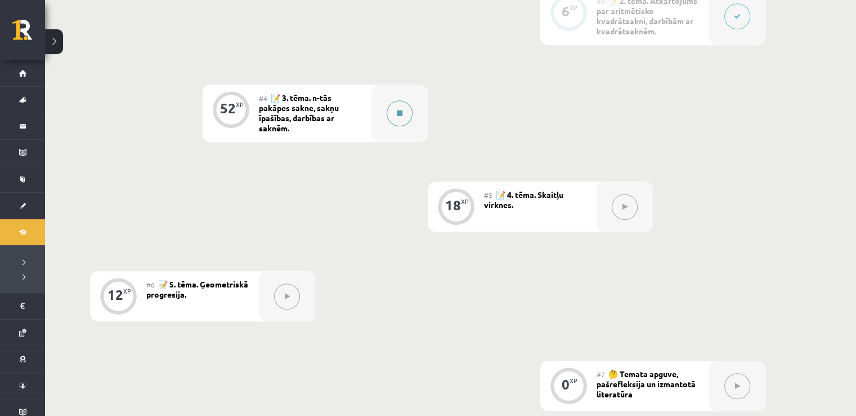
click at [385, 110] on div at bounding box center [400, 112] width 56 height 57
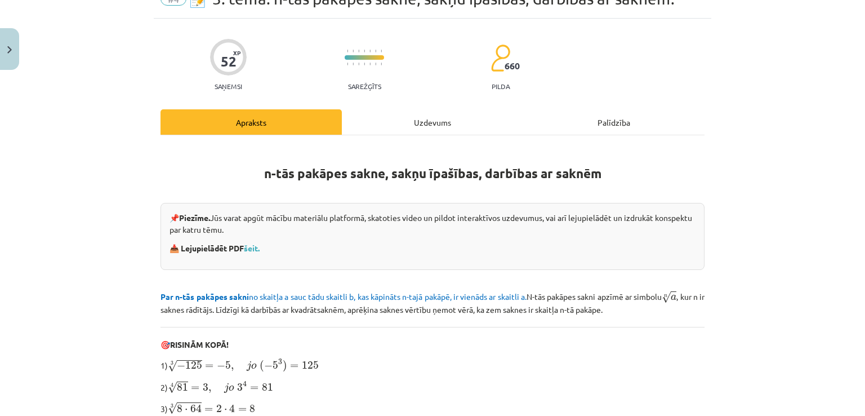
scroll to position [0, 0]
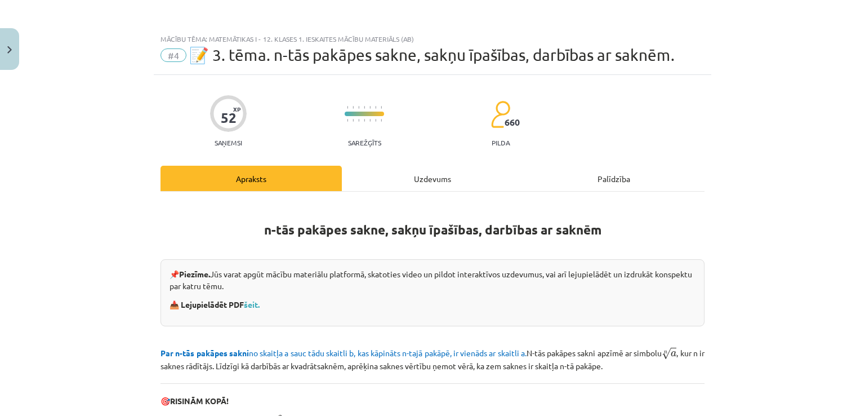
click at [439, 178] on div "Uzdevums" at bounding box center [432, 178] width 181 height 25
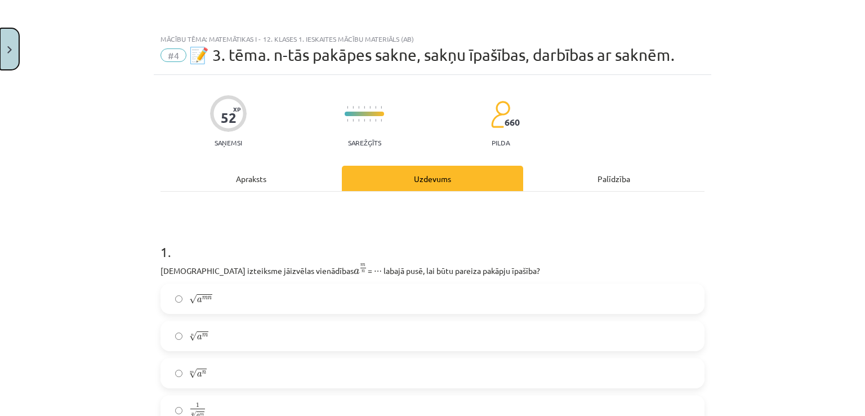
click at [16, 56] on button "Close" at bounding box center [9, 49] width 19 height 42
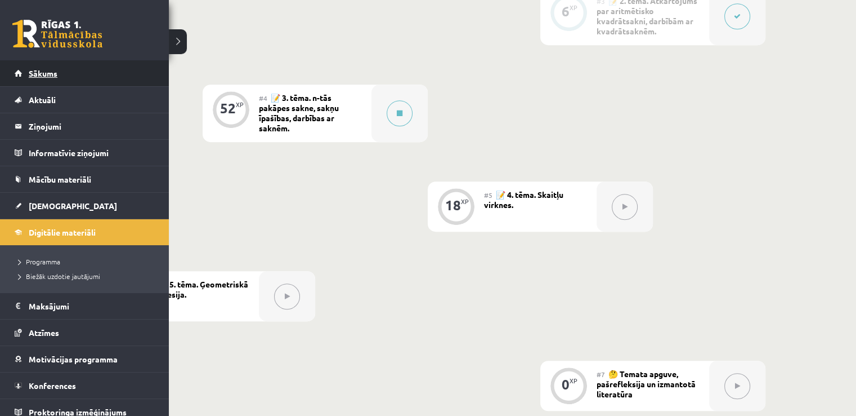
click at [54, 73] on span "Sākums" at bounding box center [43, 73] width 29 height 10
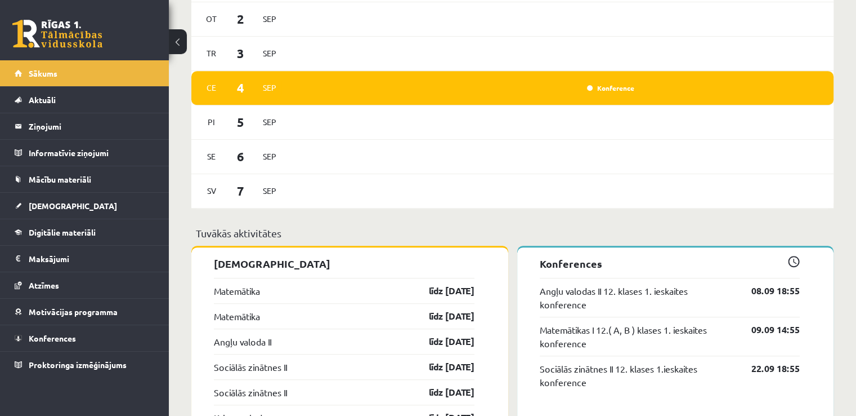
scroll to position [788, 0]
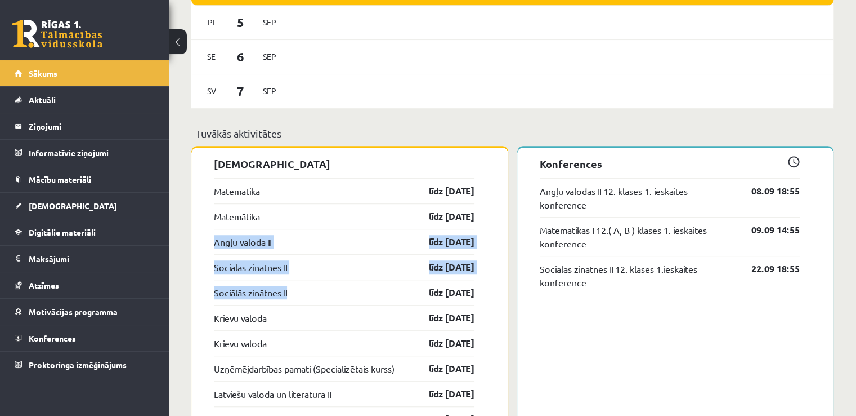
drag, startPoint x: 197, startPoint y: 241, endPoint x: 299, endPoint y: 300, distance: 118.0
click at [178, 246] on div "[PERSON_NAME], [PERSON_NAME]! Laipni lūgts savā Rīgas 1. Tālmācības vidusskolas…" at bounding box center [513, 144] width 688 height 1779
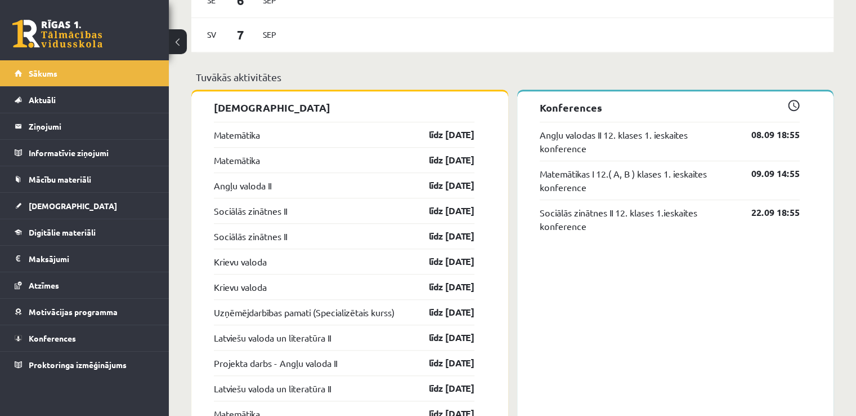
scroll to position [901, 0]
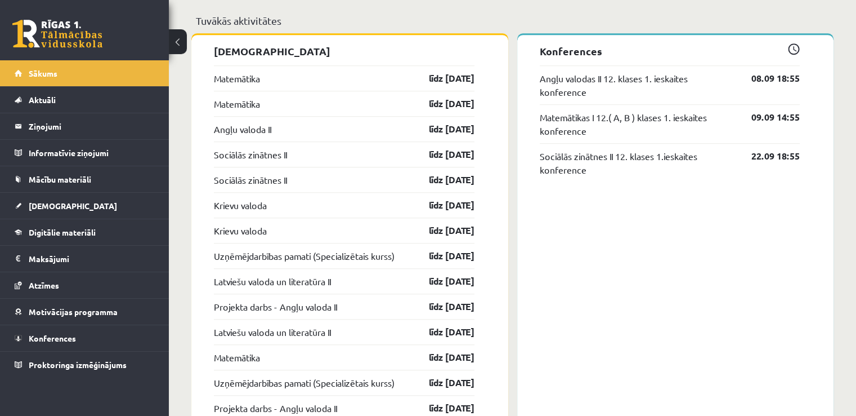
drag, startPoint x: 201, startPoint y: 255, endPoint x: 496, endPoint y: 329, distance: 304.4
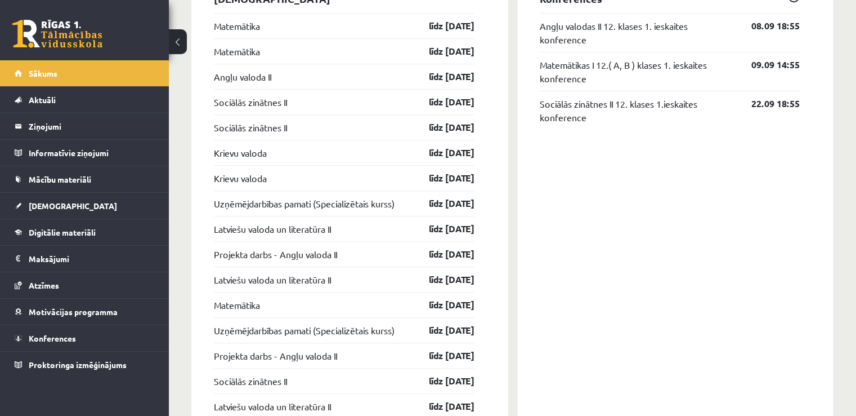
scroll to position [503, 0]
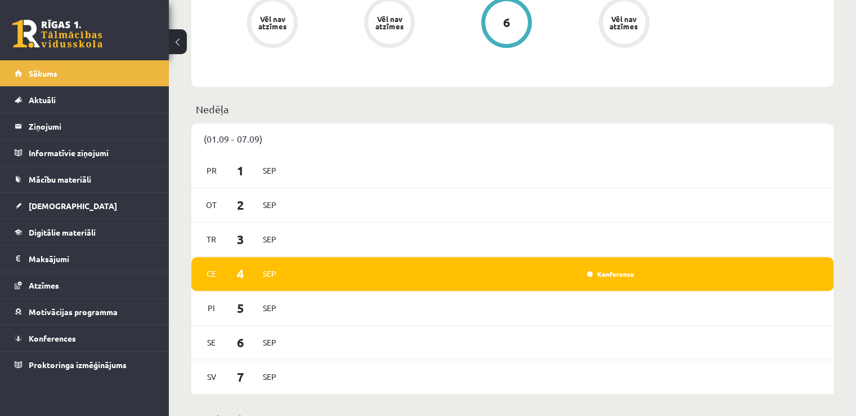
click at [780, 115] on p "Nedēļa" at bounding box center [512, 108] width 633 height 15
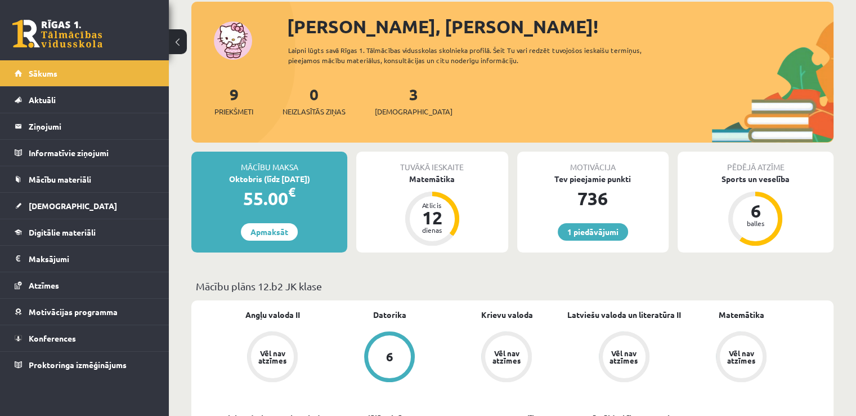
scroll to position [0, 0]
